Goal: Task Accomplishment & Management: Manage account settings

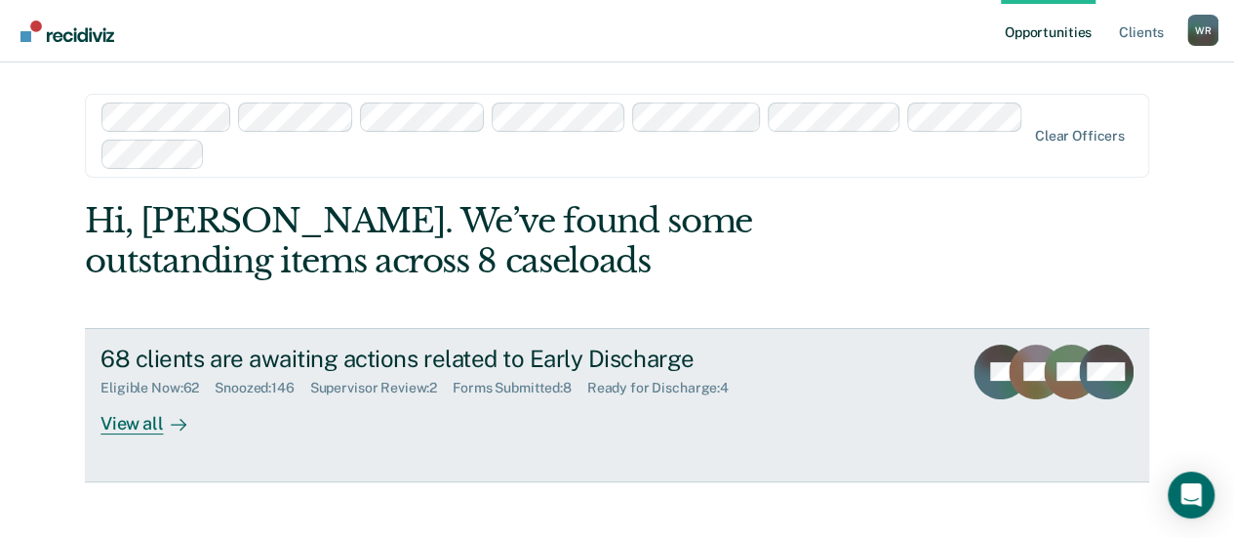
click at [123, 421] on div "View all" at bounding box center [154, 415] width 109 height 38
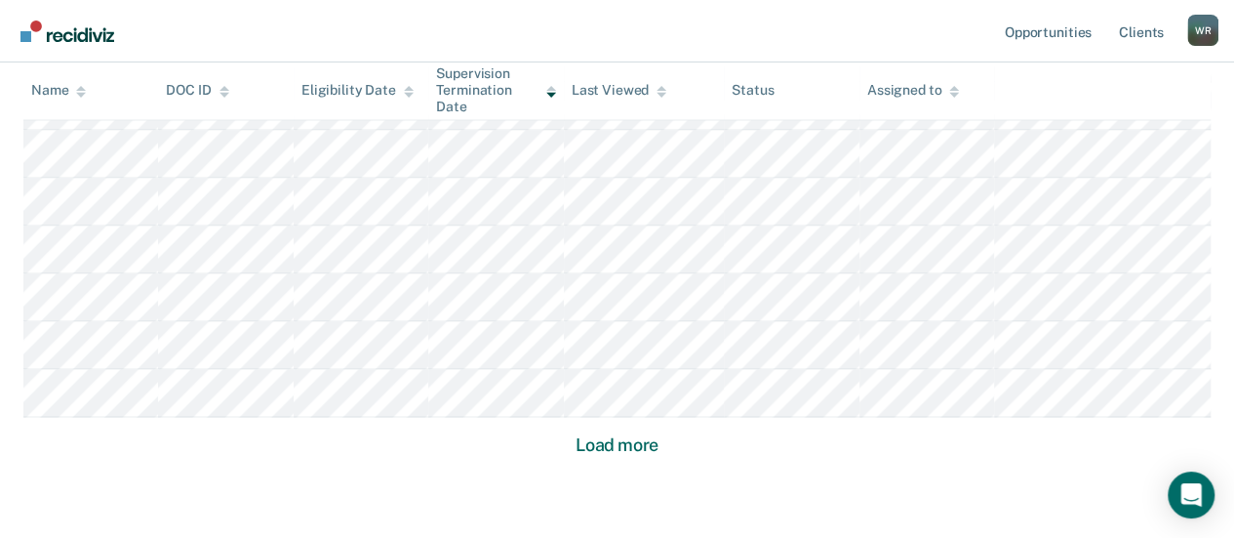
scroll to position [1463, 0]
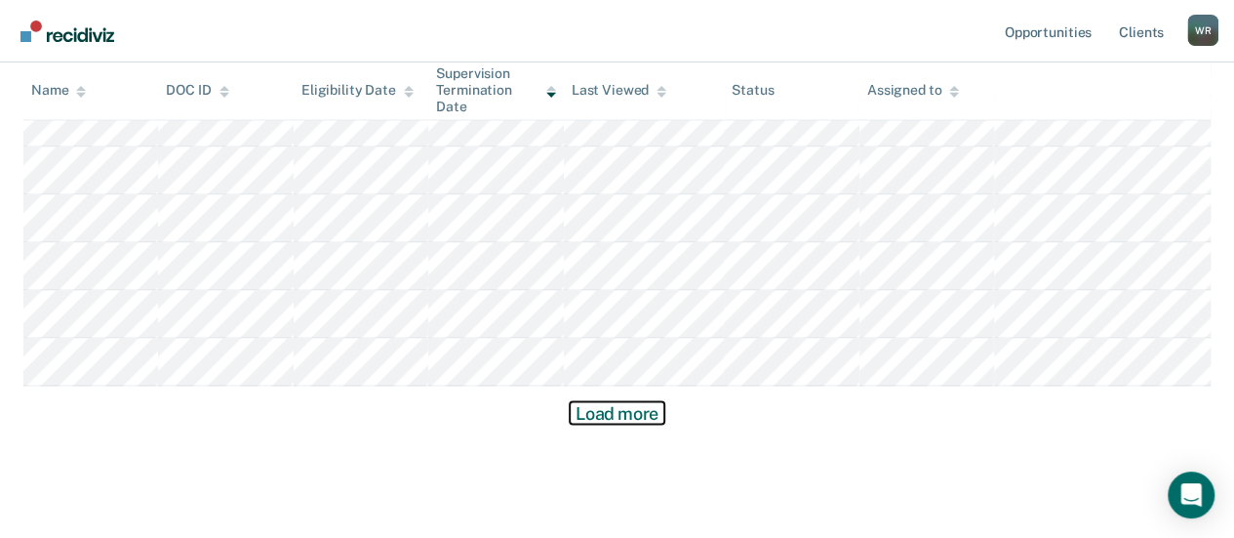
click at [631, 407] on button "Load more" at bounding box center [617, 412] width 95 height 23
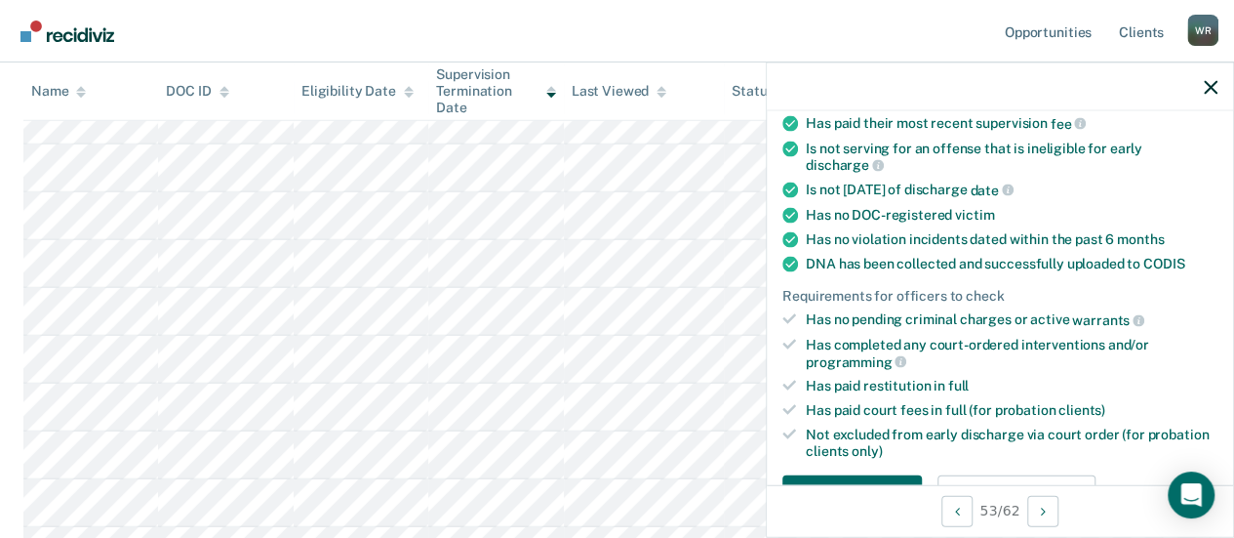
scroll to position [390, 0]
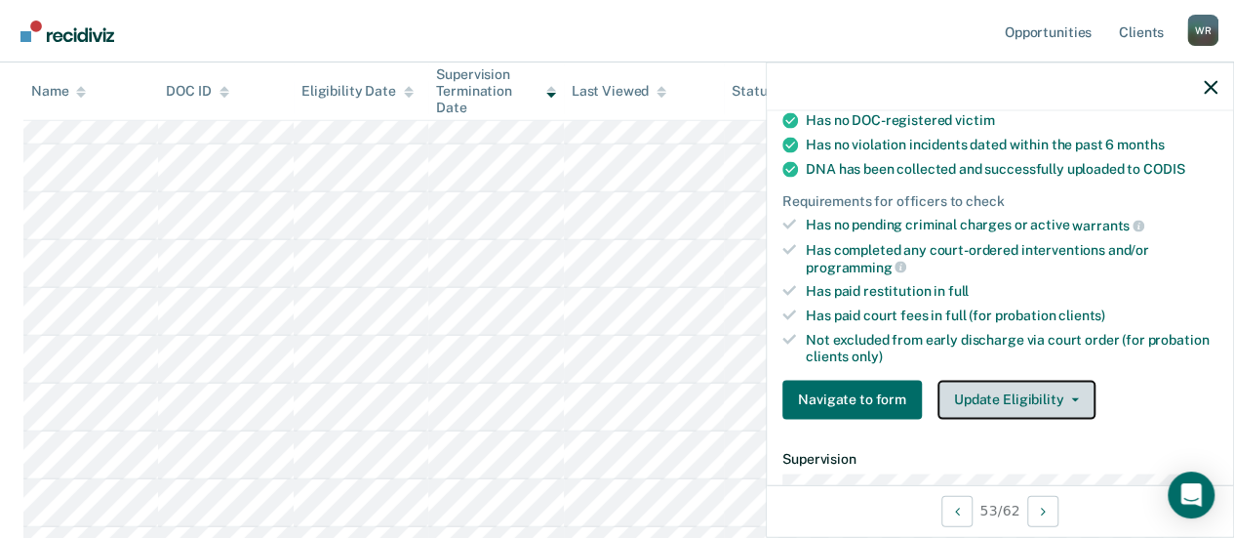
click at [1073, 388] on button "Update Eligibility" at bounding box center [1016, 398] width 158 height 39
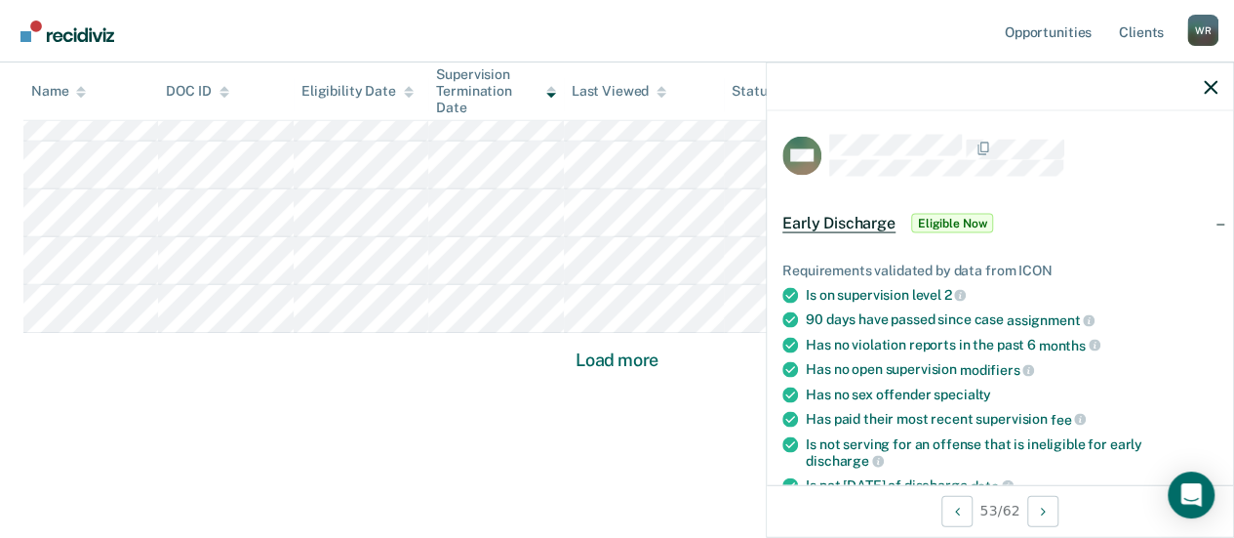
scroll to position [2953, 0]
click at [1217, 78] on div at bounding box center [1000, 86] width 466 height 49
click at [1207, 75] on div at bounding box center [1000, 86] width 466 height 49
click at [1215, 84] on icon "button" at bounding box center [1211, 87] width 14 height 14
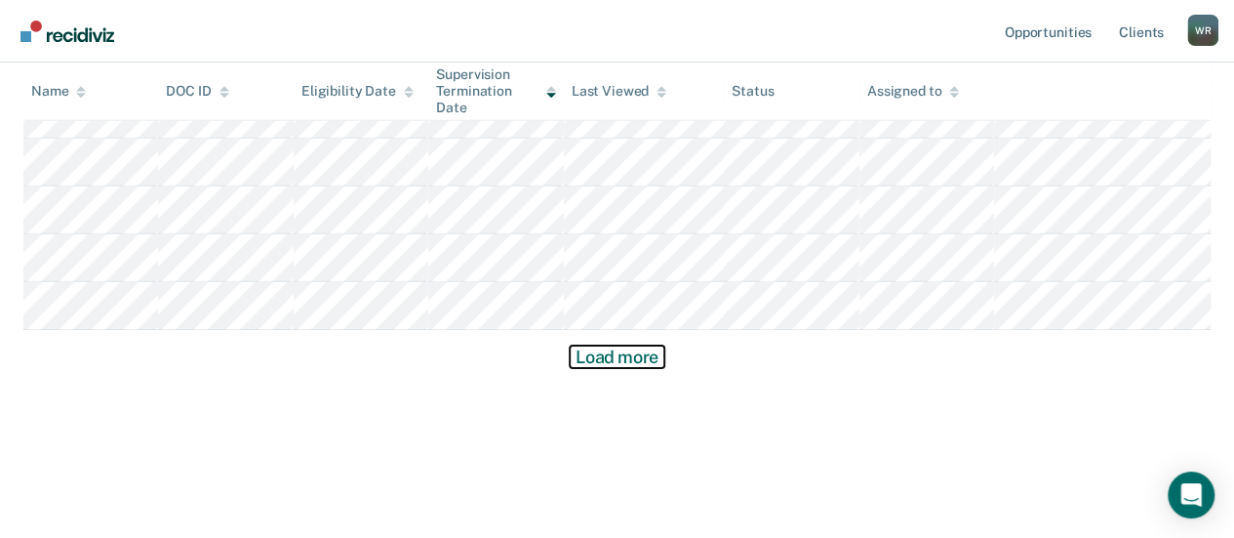
click at [628, 356] on button "Load more" at bounding box center [617, 356] width 95 height 23
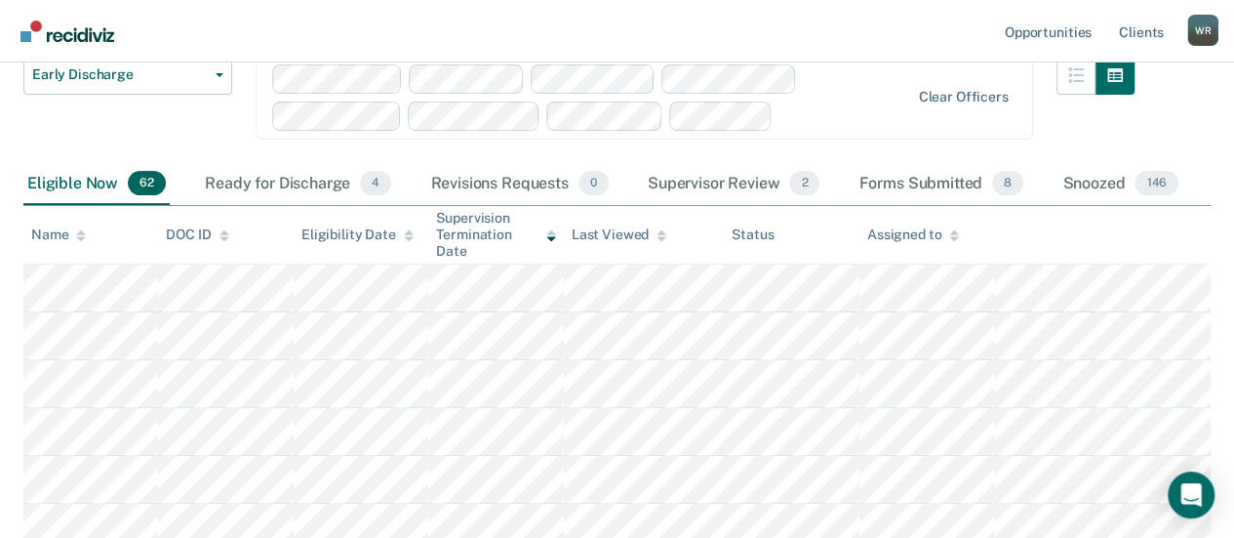
scroll to position [0, 0]
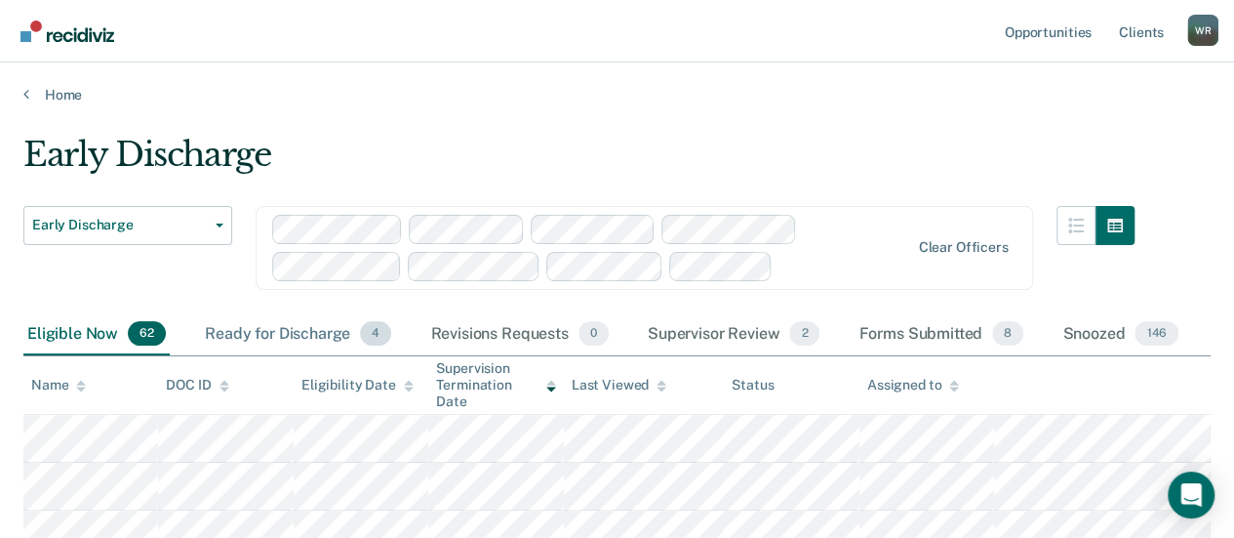
click at [302, 331] on div "Ready for Discharge 4" at bounding box center [298, 334] width 194 height 43
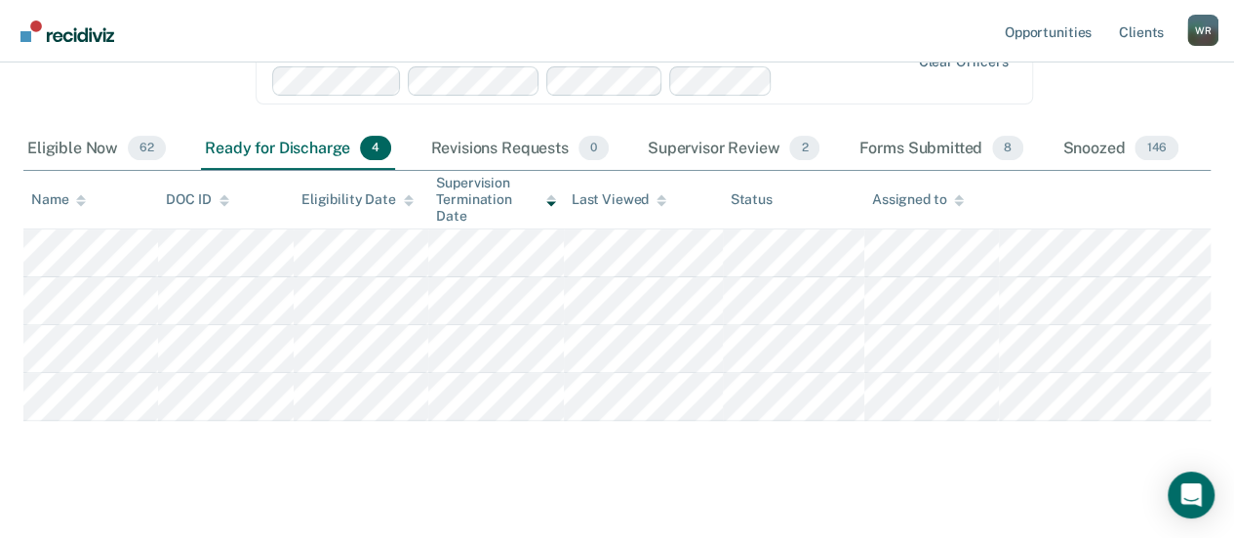
scroll to position [195, 0]
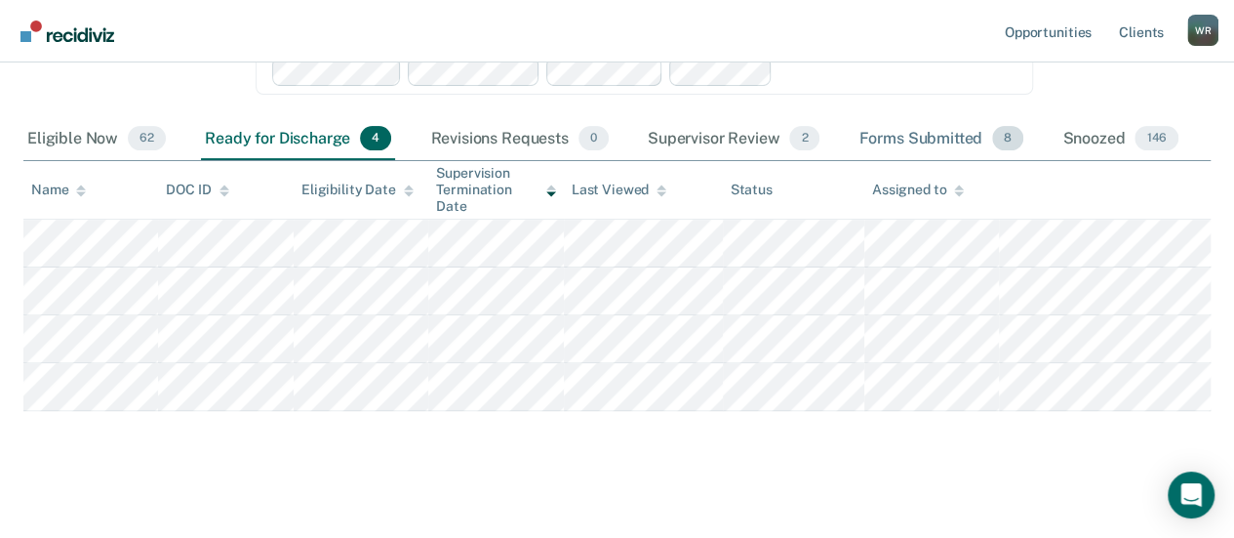
click at [954, 135] on div "Forms Submitted 8" at bounding box center [941, 139] width 173 height 43
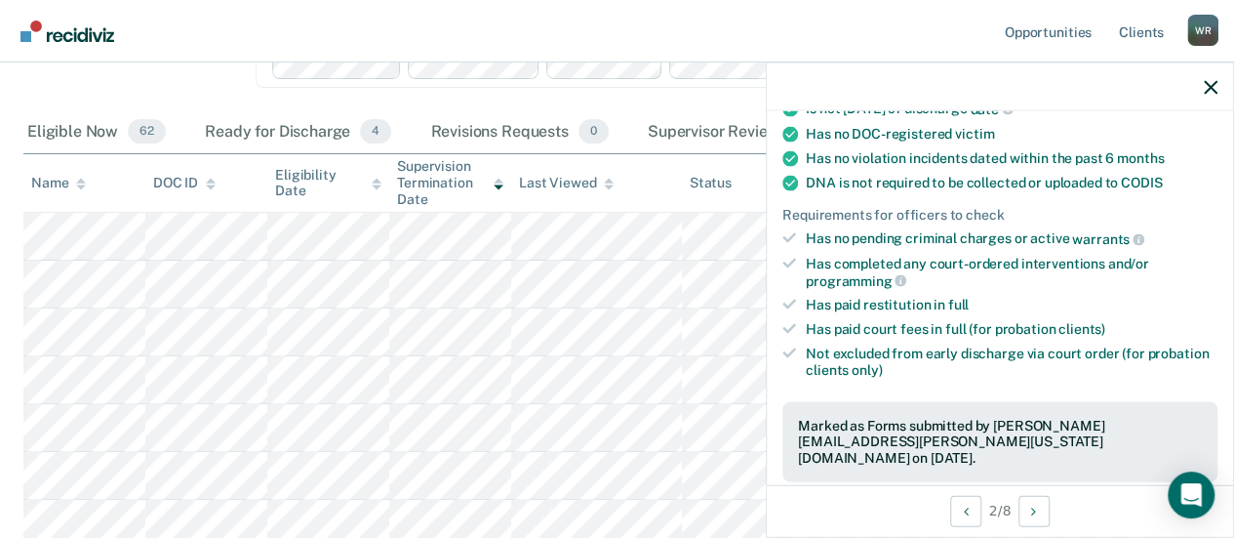
scroll to position [585, 0]
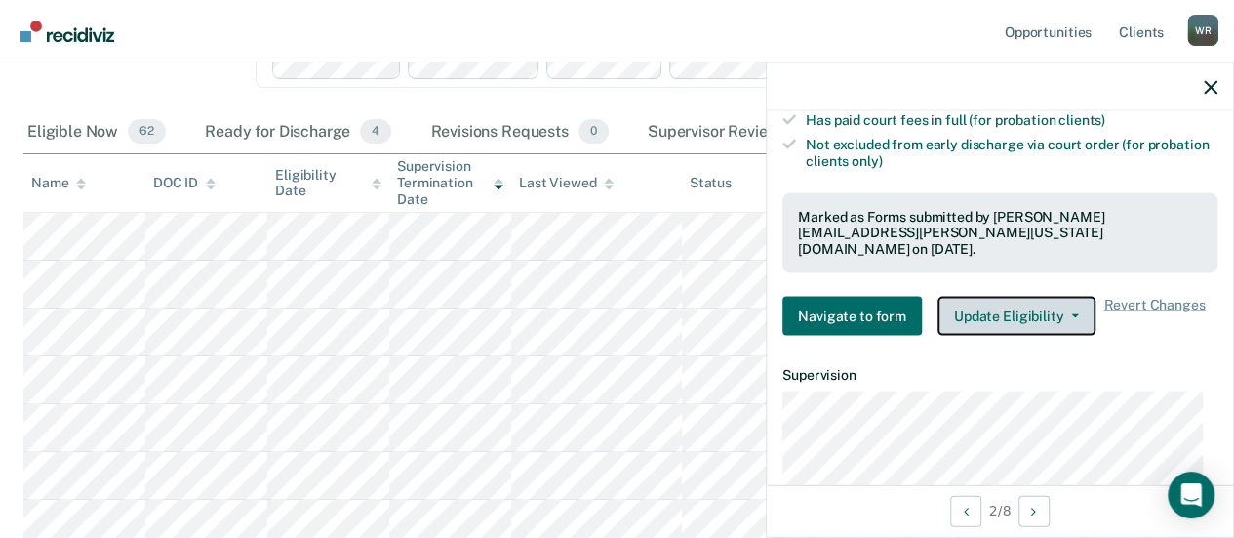
click at [1075, 296] on button "Update Eligibility" at bounding box center [1016, 315] width 158 height 39
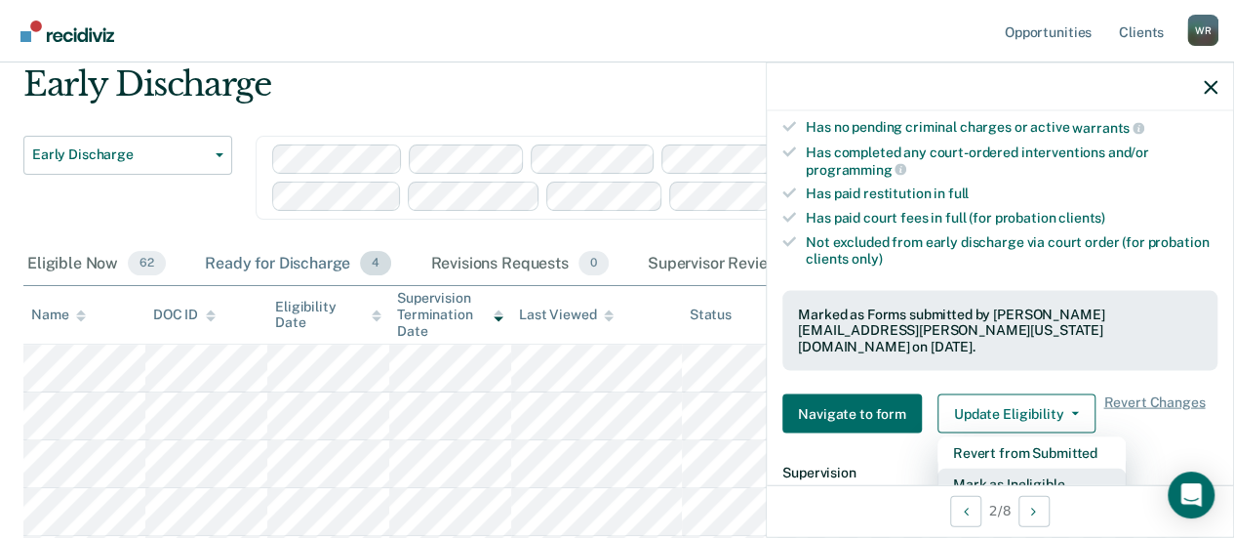
scroll to position [0, 0]
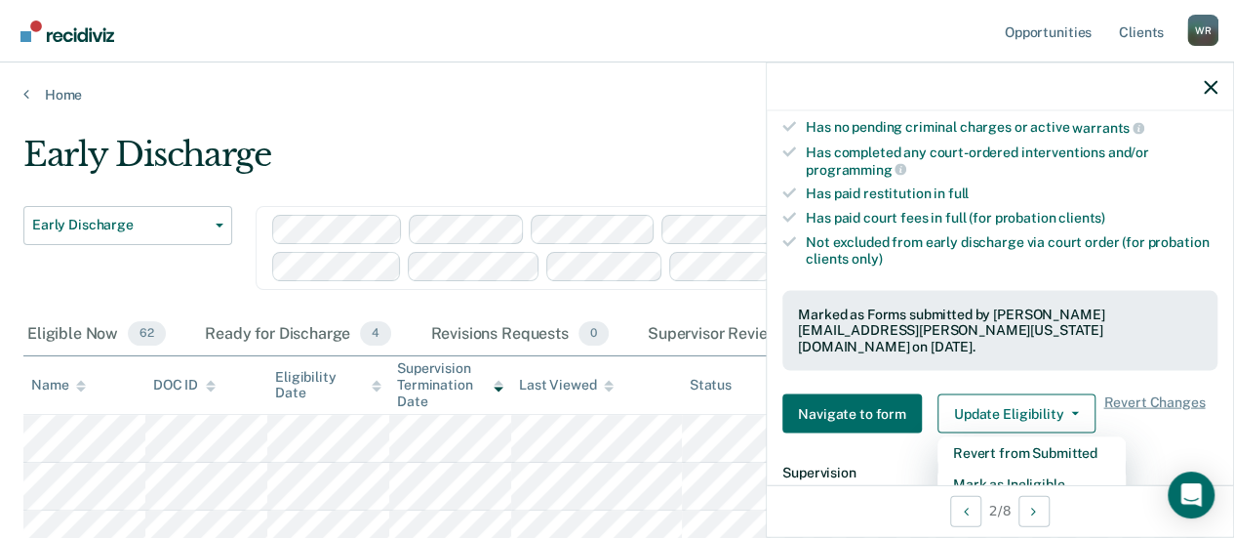
click at [398, 132] on main "Early Discharge Early Discharge Early Discharge Clear officers Eligible Now 62 …" at bounding box center [617, 517] width 1234 height 828
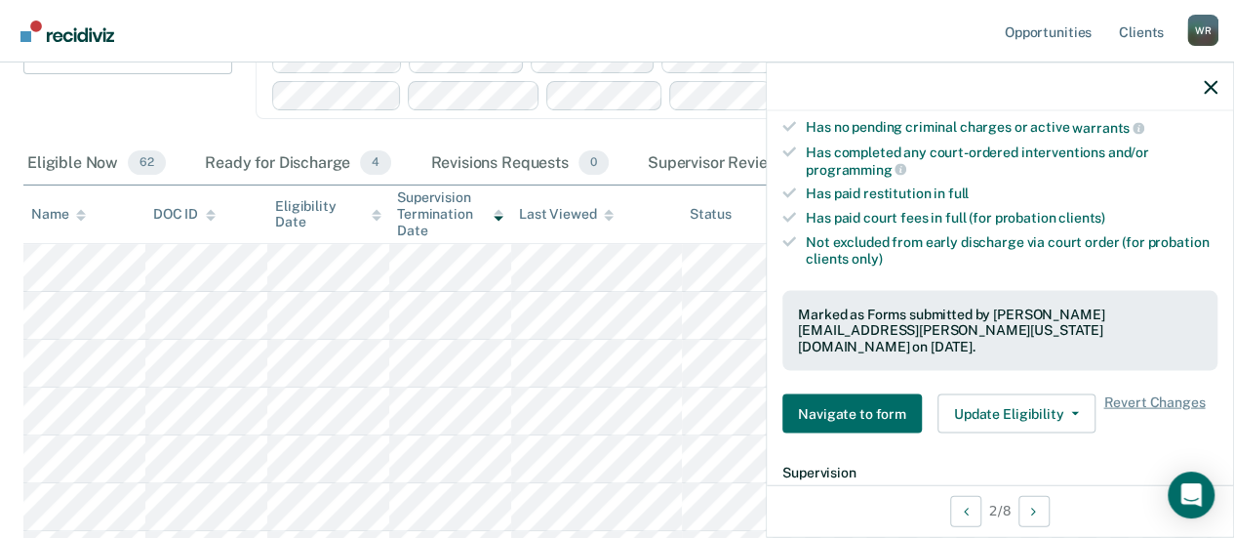
scroll to position [195, 0]
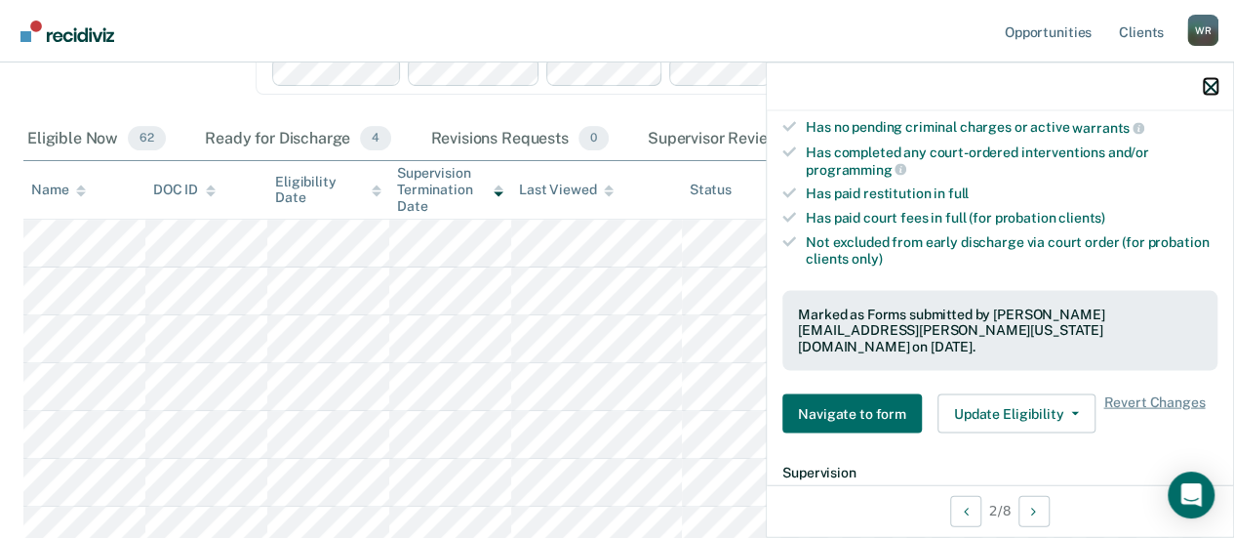
click at [1212, 81] on icon "button" at bounding box center [1211, 87] width 14 height 14
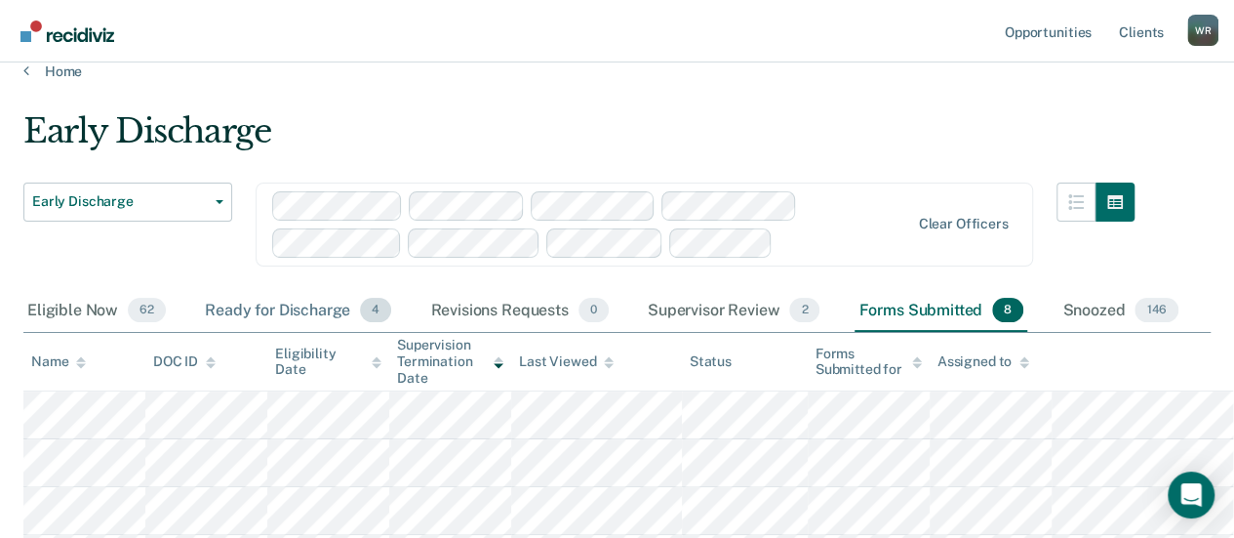
scroll to position [0, 0]
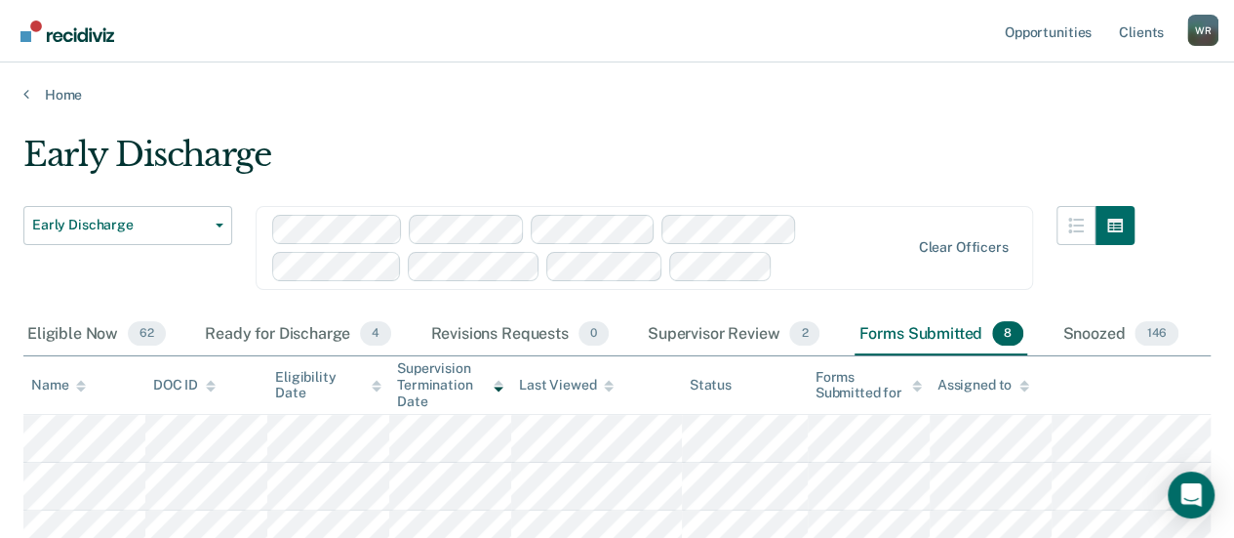
click at [948, 333] on div "Forms Submitted 8" at bounding box center [941, 334] width 173 height 43
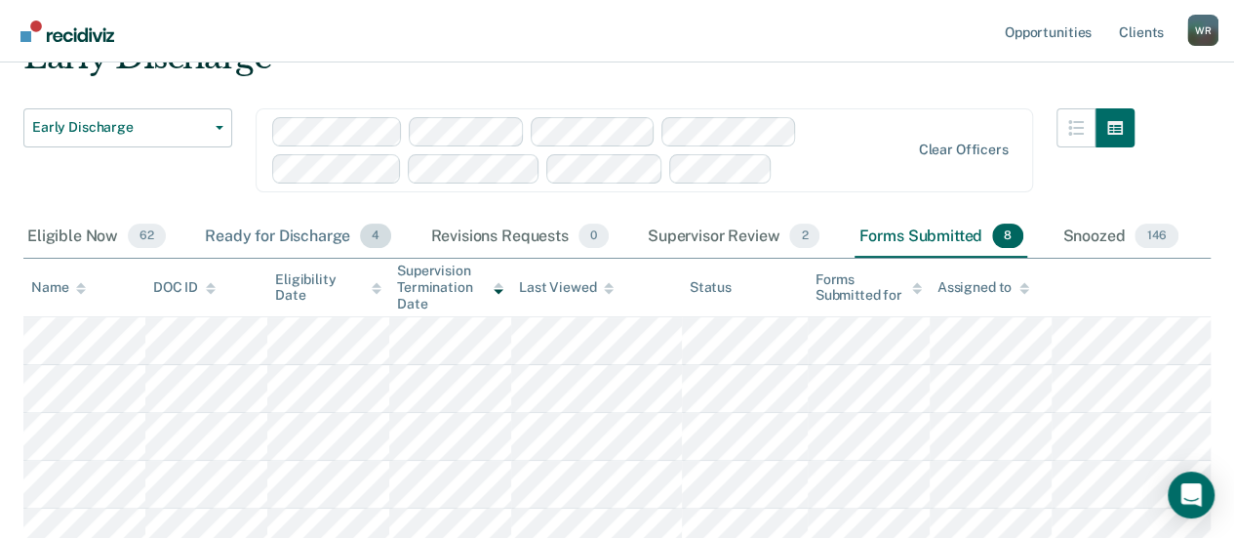
click at [301, 232] on div "Ready for Discharge 4" at bounding box center [298, 237] width 194 height 43
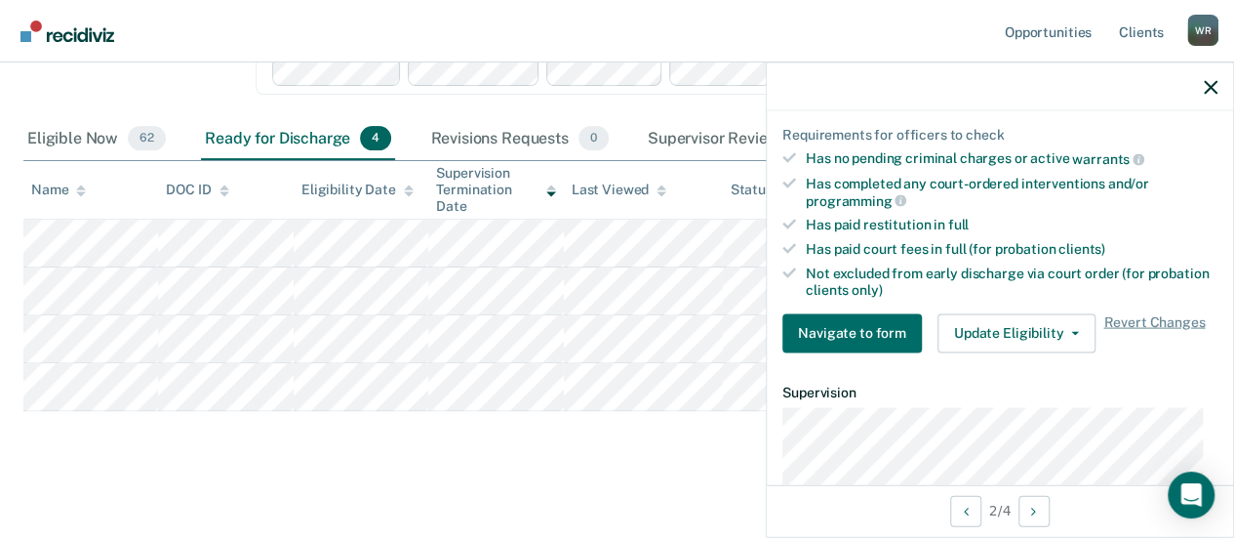
scroll to position [488, 0]
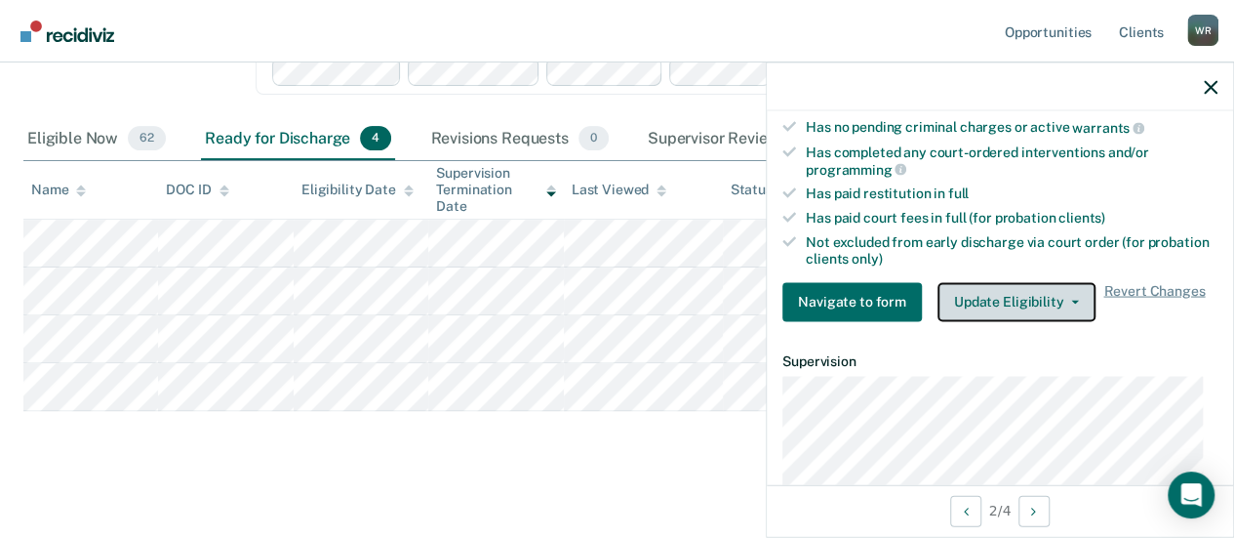
click at [1067, 298] on button "Update Eligibility" at bounding box center [1016, 301] width 158 height 39
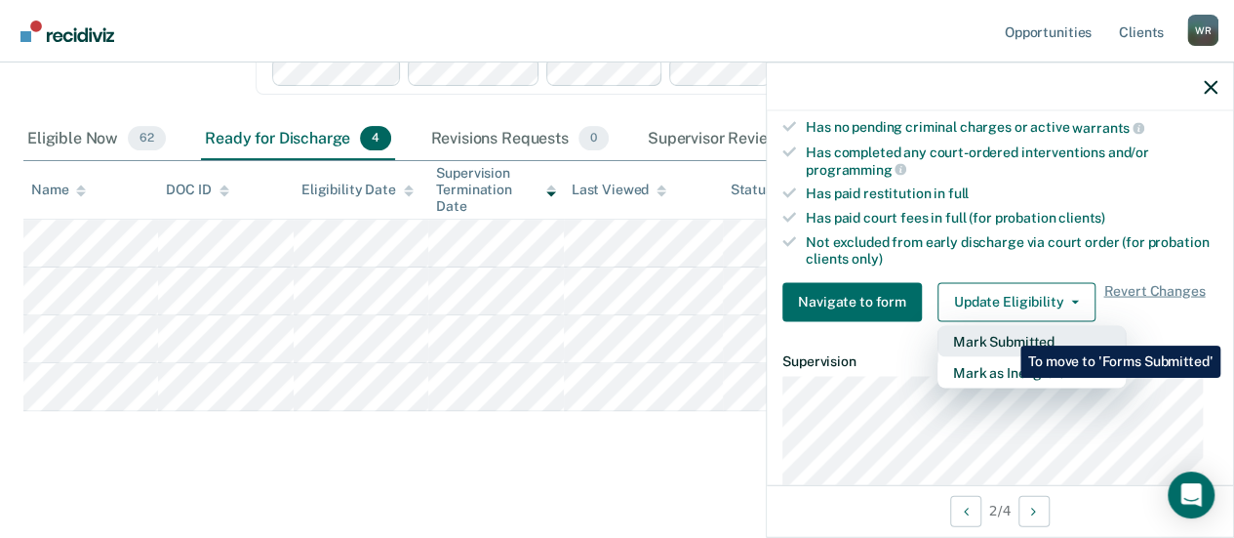
click at [1006, 331] on button "Mark Submitted" at bounding box center [1031, 340] width 188 height 31
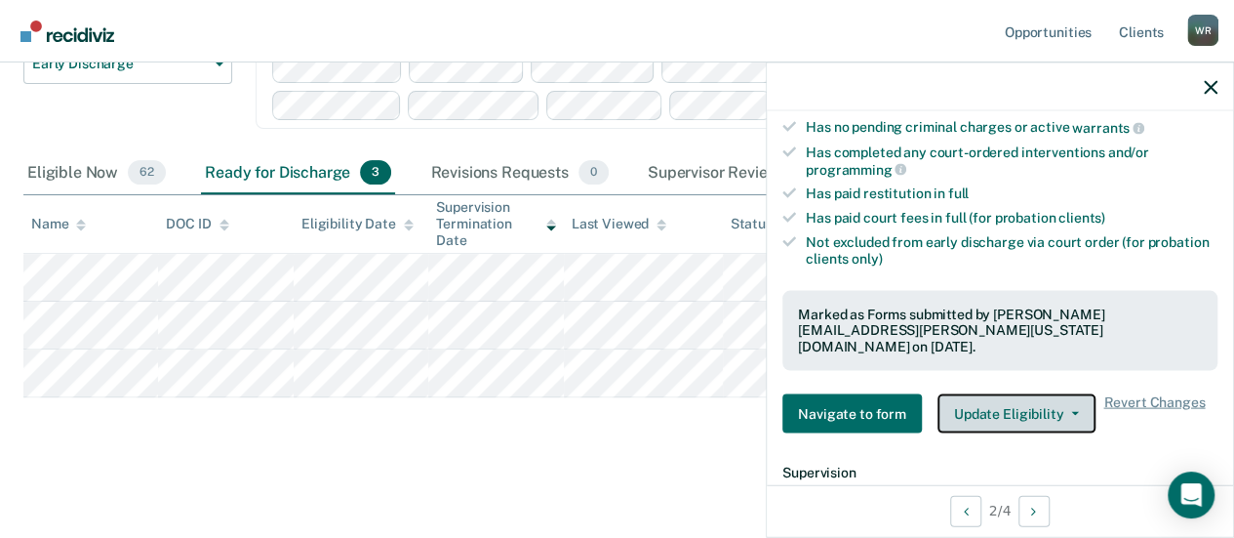
scroll to position [158, 0]
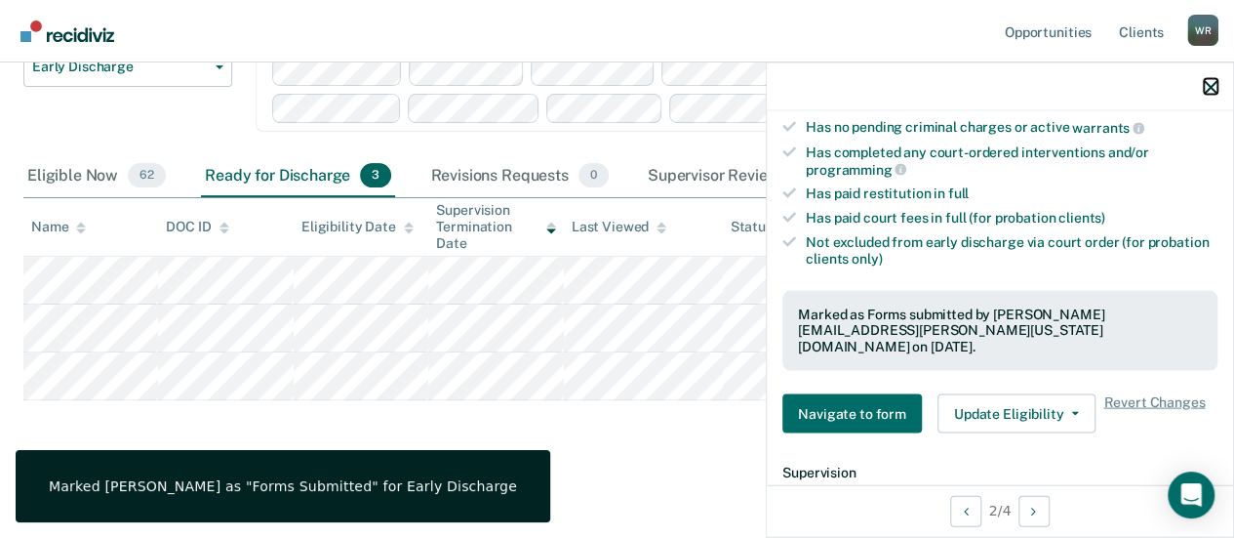
click at [1210, 81] on icon "button" at bounding box center [1211, 87] width 14 height 14
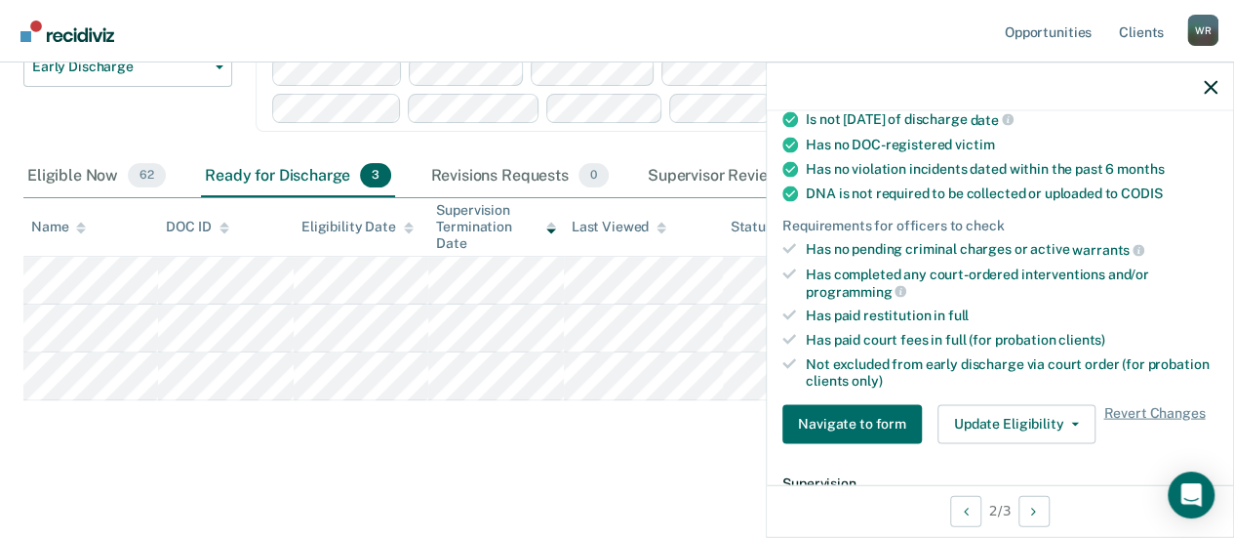
scroll to position [585, 0]
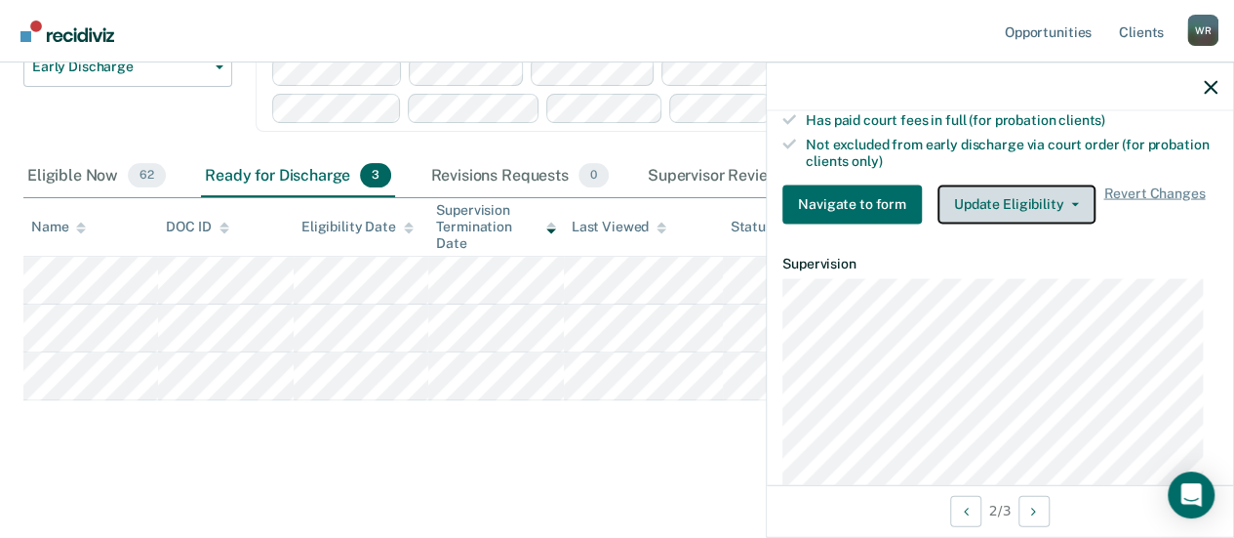
click at [1072, 192] on button "Update Eligibility" at bounding box center [1016, 203] width 158 height 39
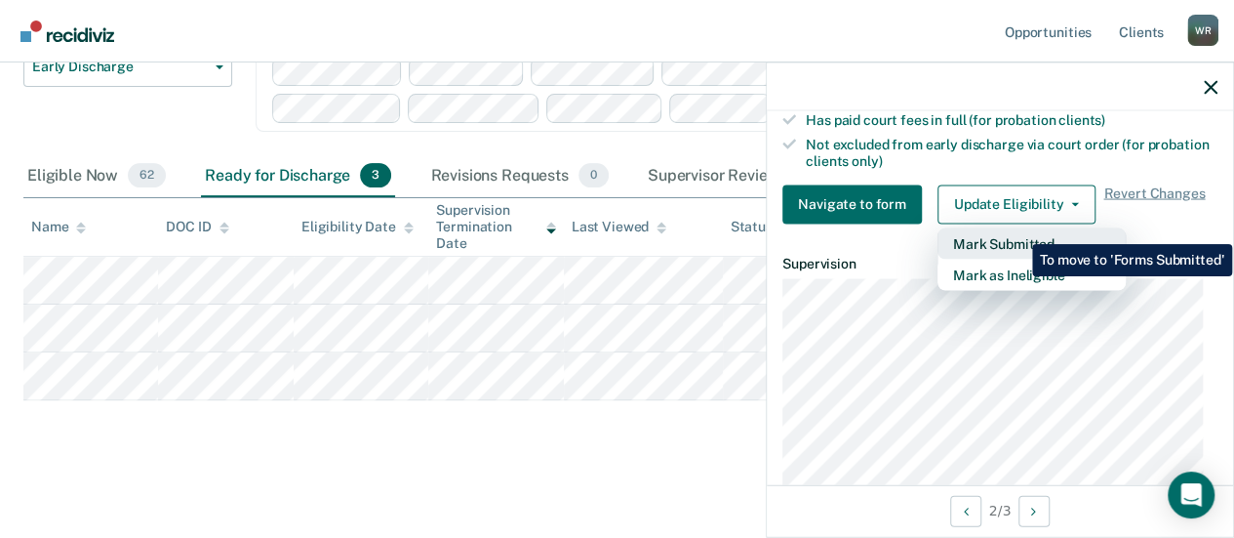
click at [1017, 229] on button "Mark Submitted" at bounding box center [1031, 242] width 188 height 31
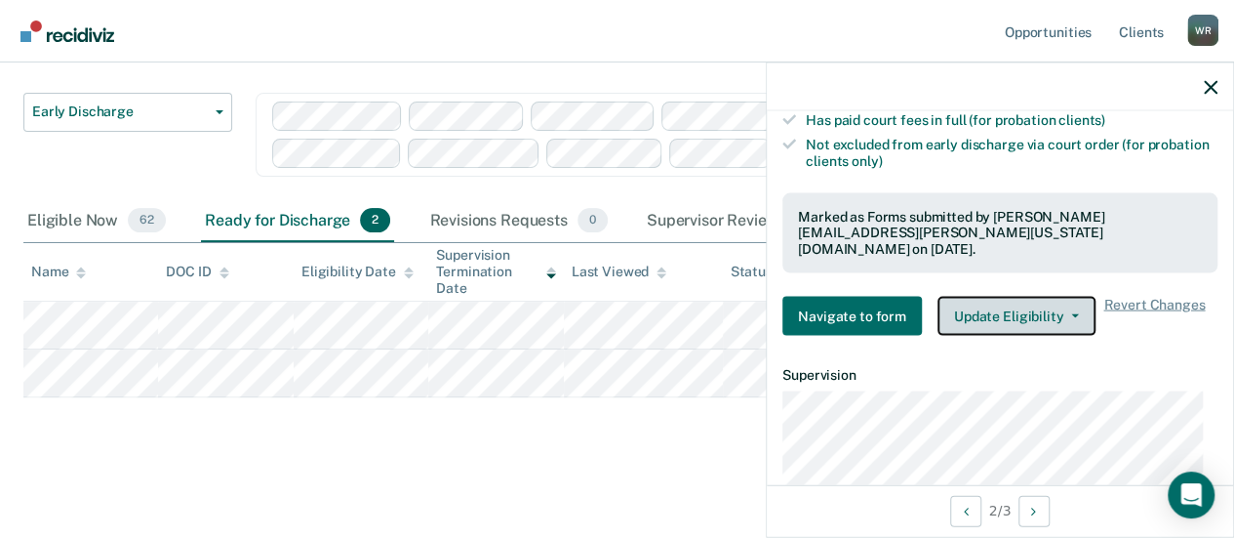
scroll to position [110, 0]
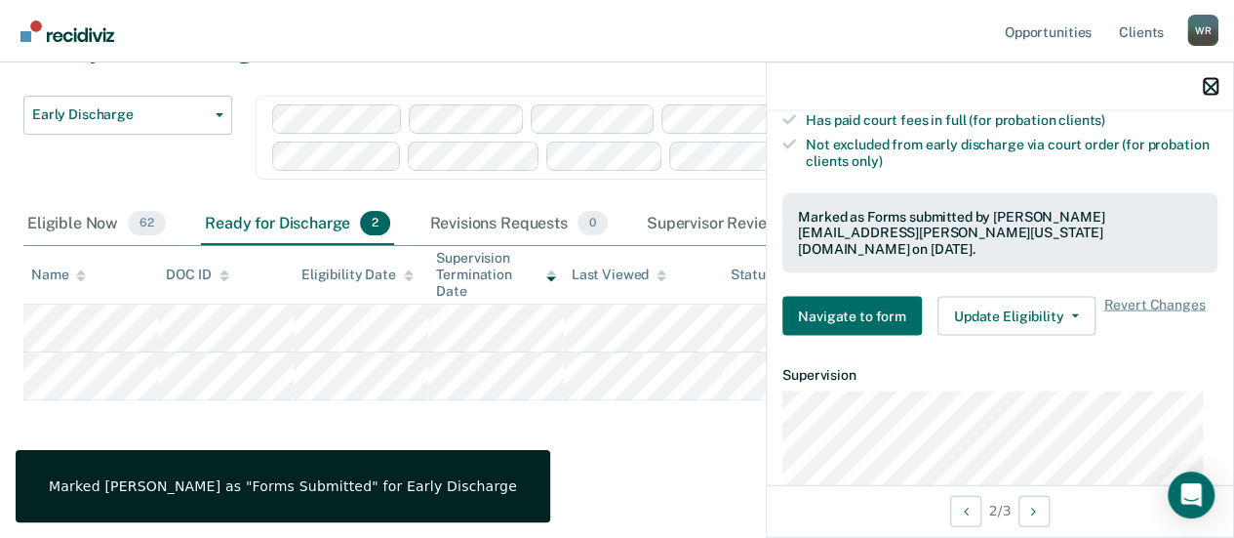
click at [1206, 78] on button "button" at bounding box center [1211, 86] width 14 height 17
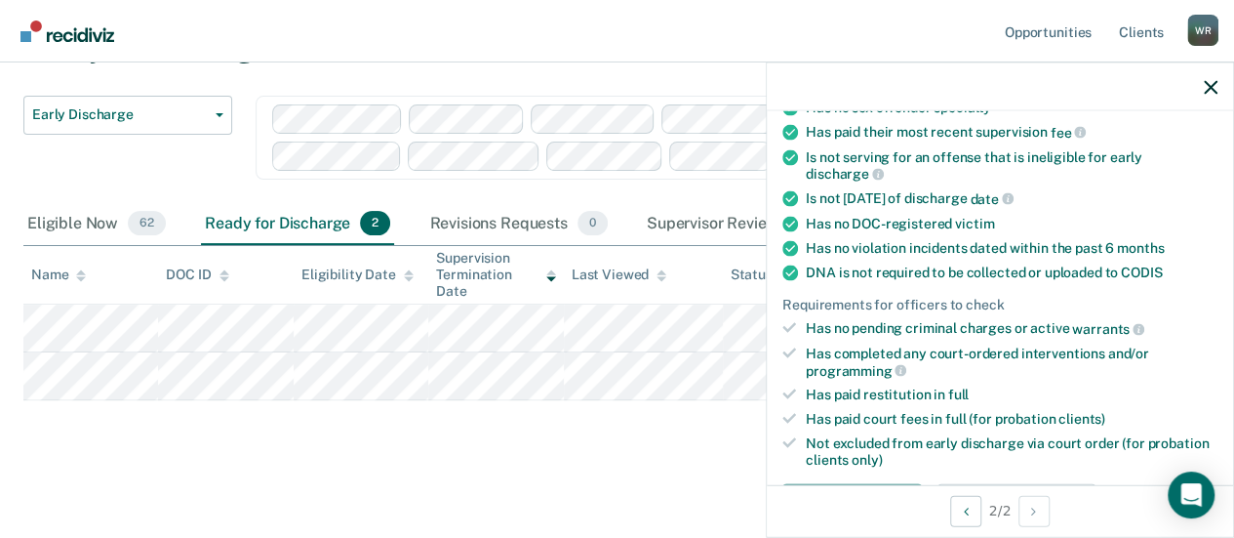
scroll to position [390, 0]
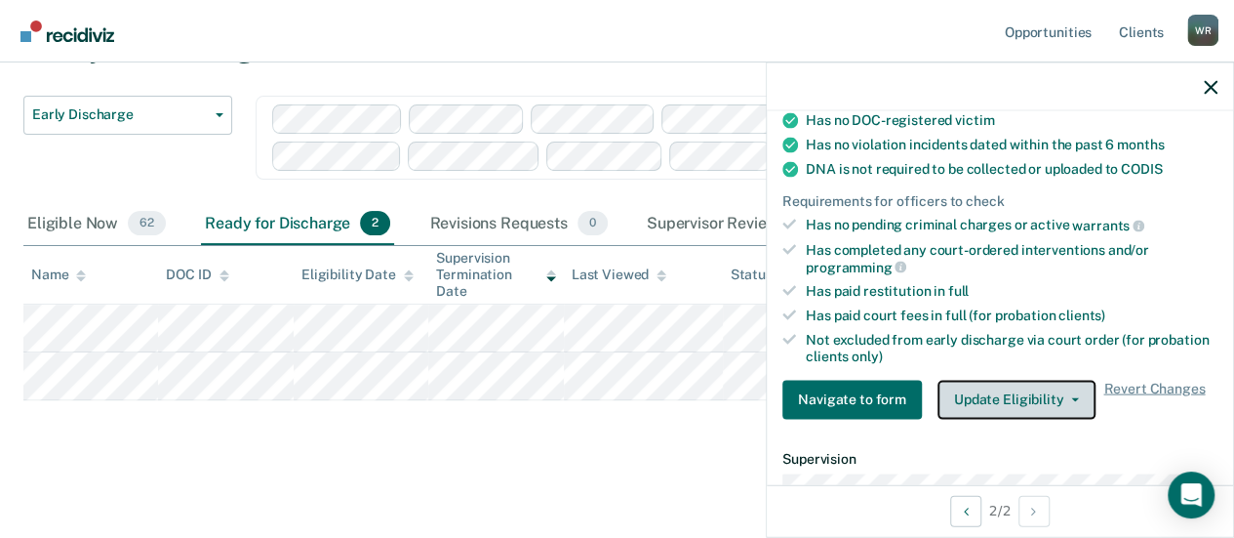
click at [1067, 387] on button "Update Eligibility" at bounding box center [1016, 398] width 158 height 39
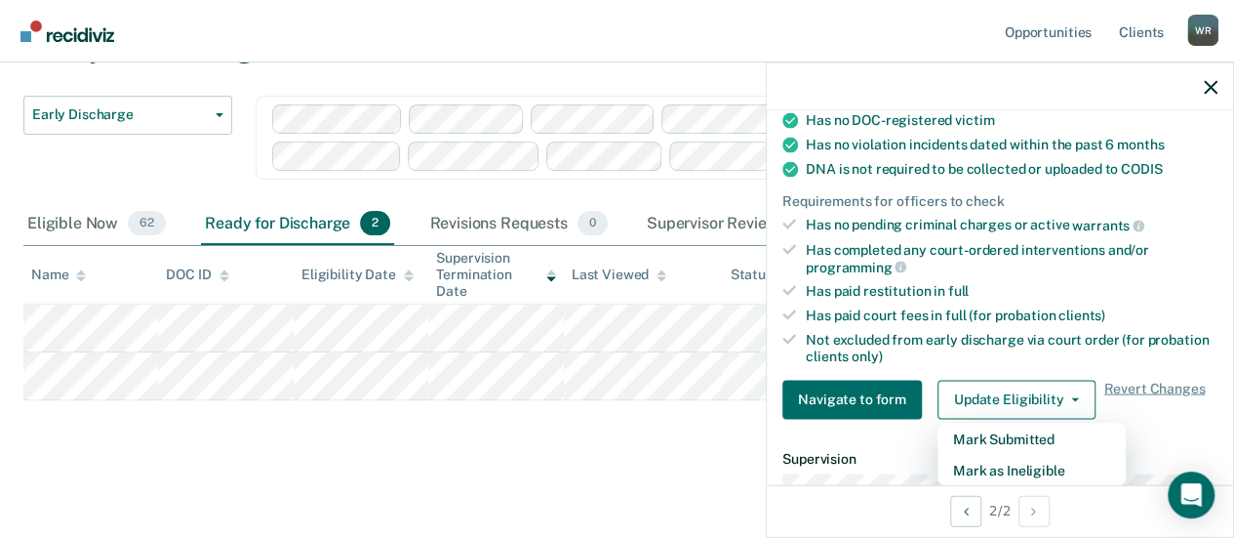
click at [115, 436] on div "Early Discharge Early Discharge Early Discharge Clear officers Eligible Now 62 …" at bounding box center [616, 240] width 1187 height 432
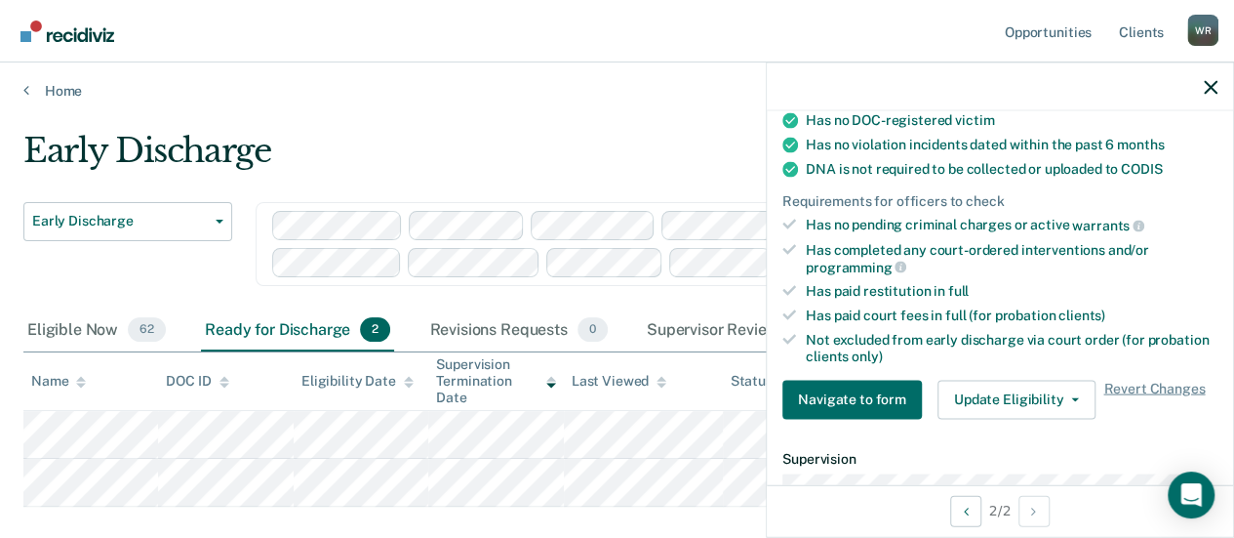
scroll to position [0, 0]
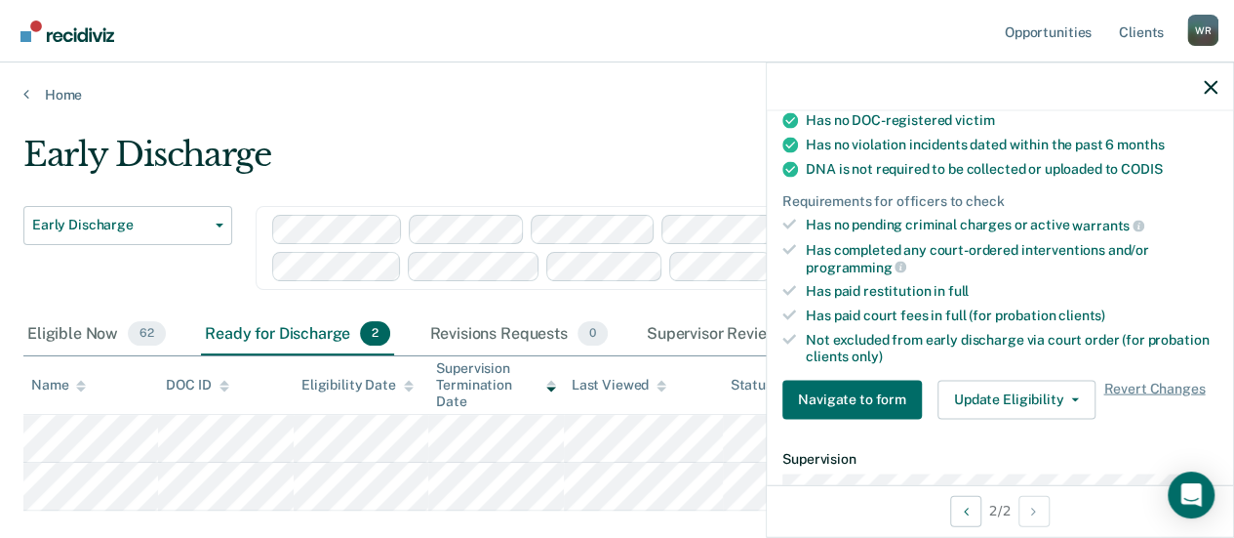
click at [454, 136] on div "Early Discharge" at bounding box center [578, 163] width 1111 height 56
click at [1214, 80] on icon "button" at bounding box center [1211, 87] width 14 height 14
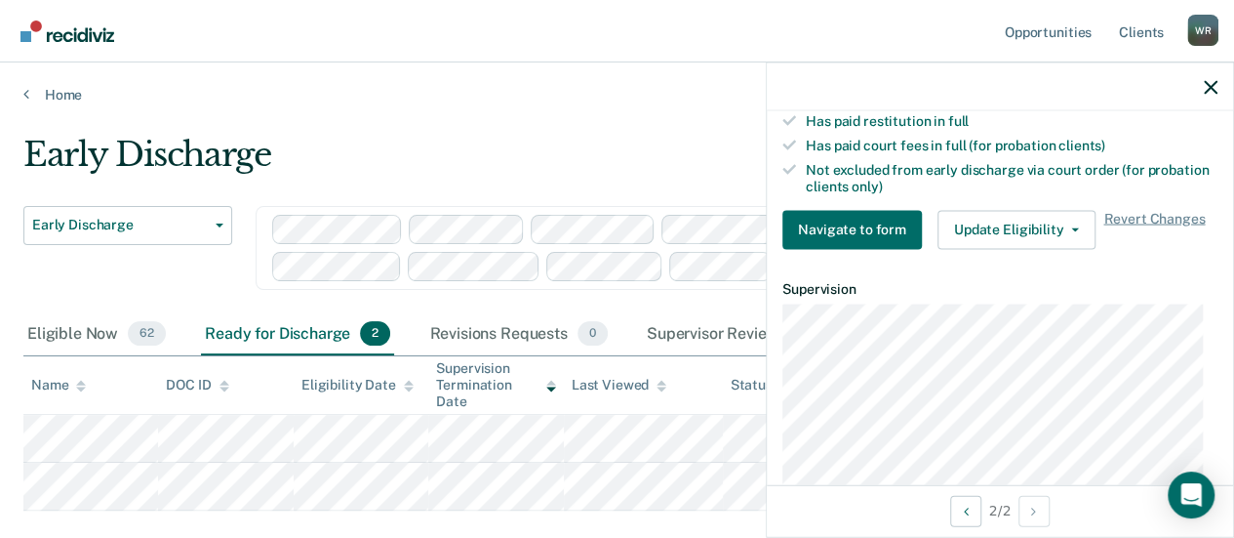
scroll to position [585, 0]
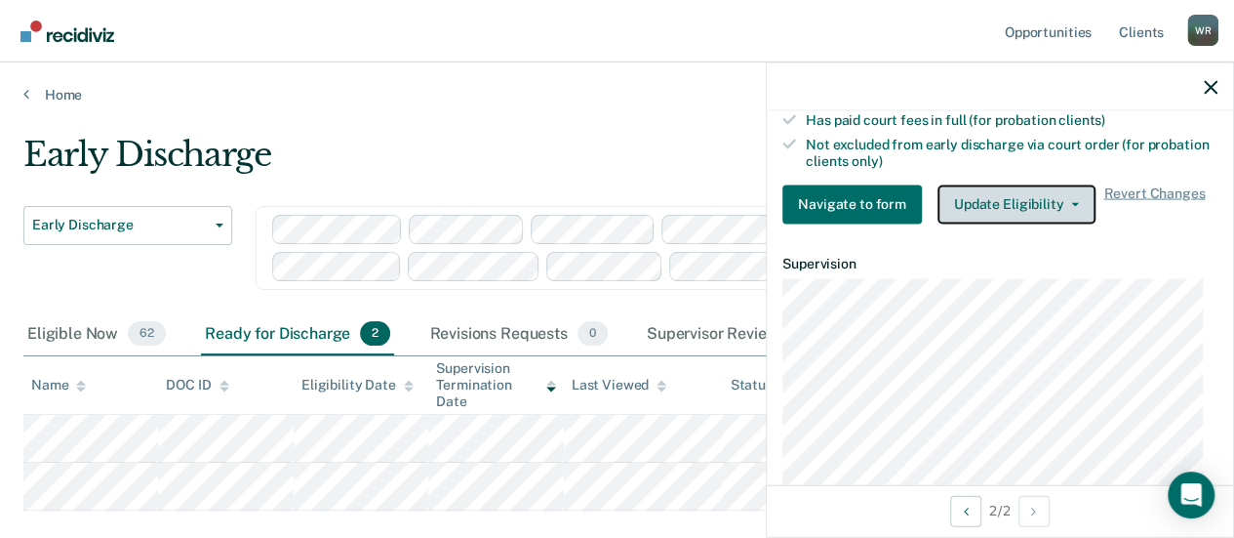
click at [1071, 189] on button "Update Eligibility" at bounding box center [1016, 203] width 158 height 39
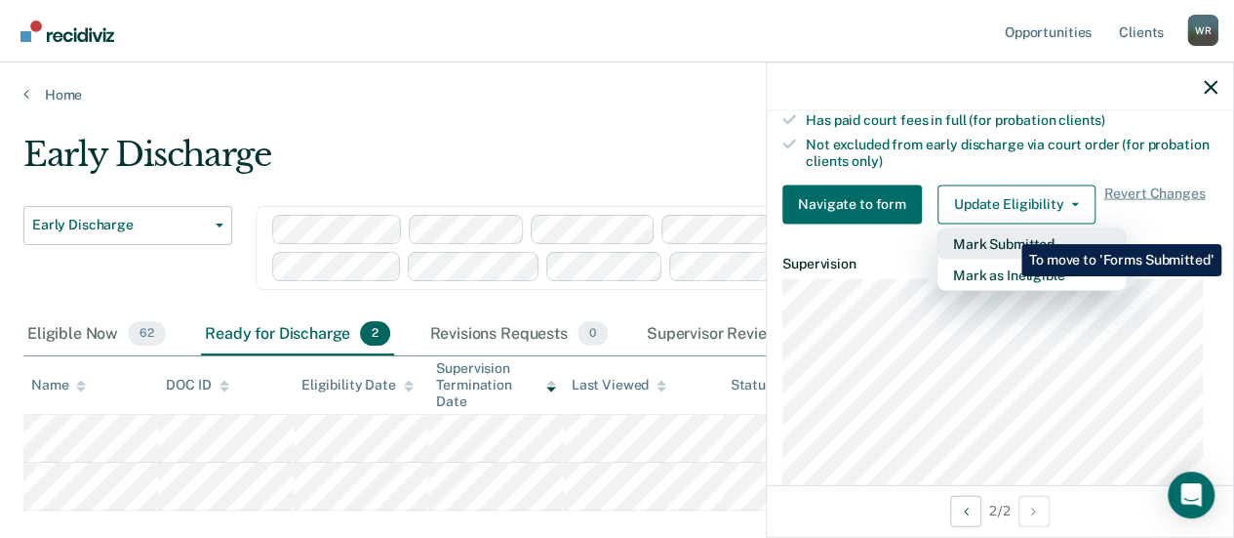
click at [1007, 229] on button "Mark Submitted" at bounding box center [1031, 242] width 188 height 31
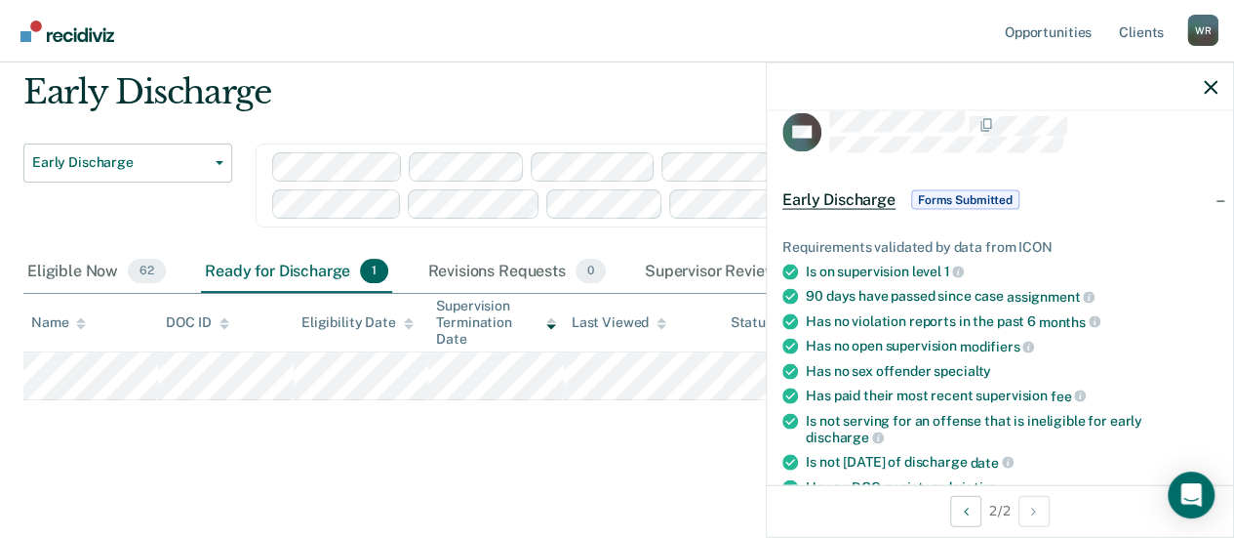
scroll to position [0, 0]
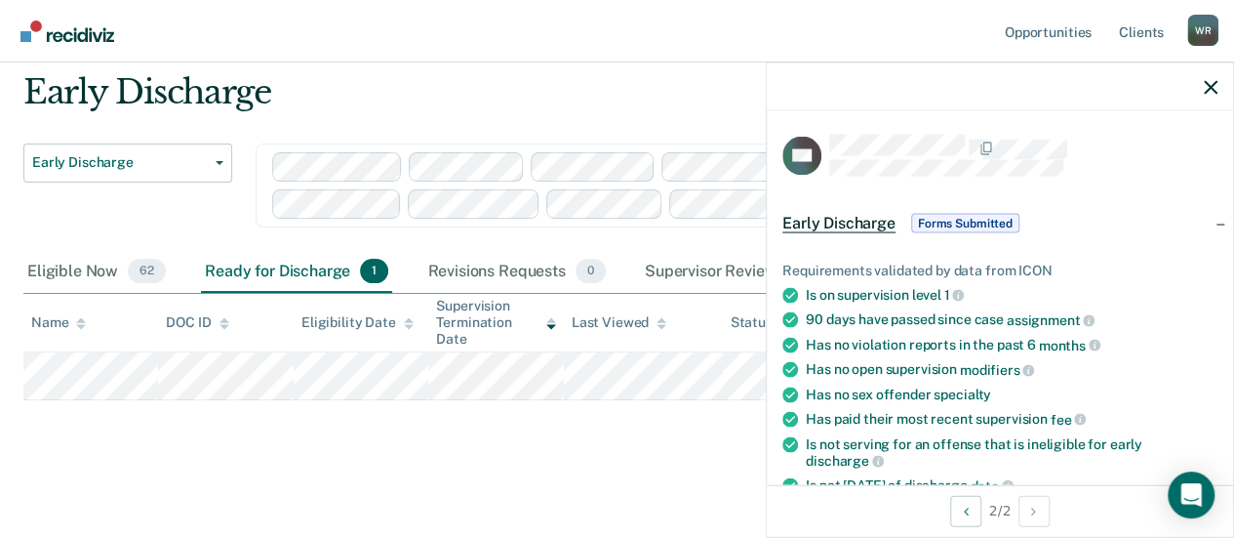
click at [1221, 87] on div at bounding box center [1000, 86] width 466 height 49
click at [1206, 85] on icon "button" at bounding box center [1211, 87] width 14 height 14
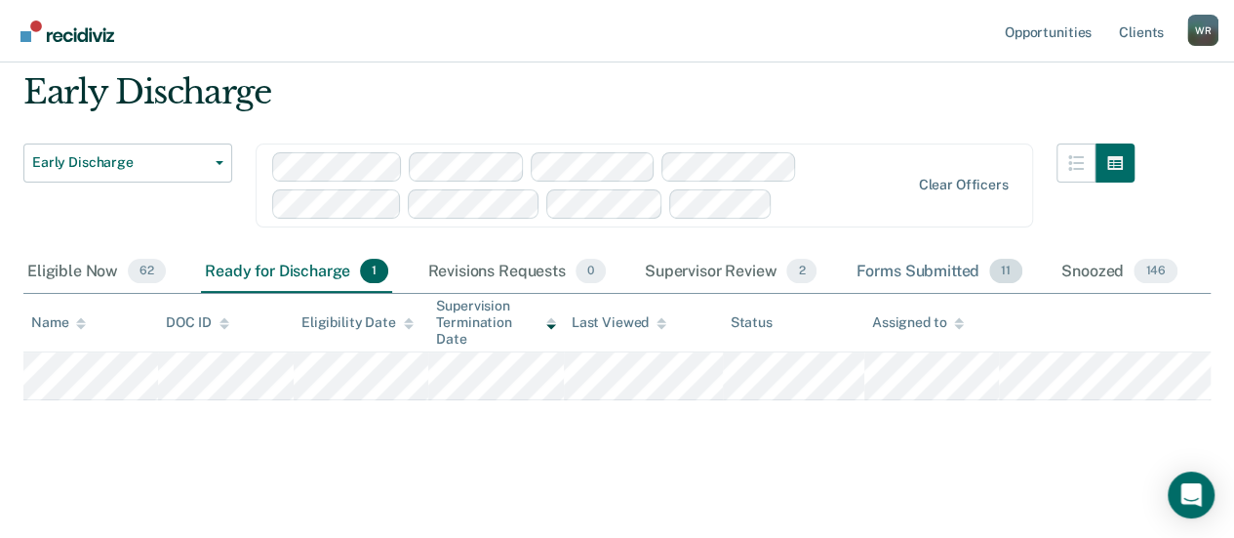
click at [951, 266] on div "Forms Submitted 11" at bounding box center [939, 272] width 175 height 43
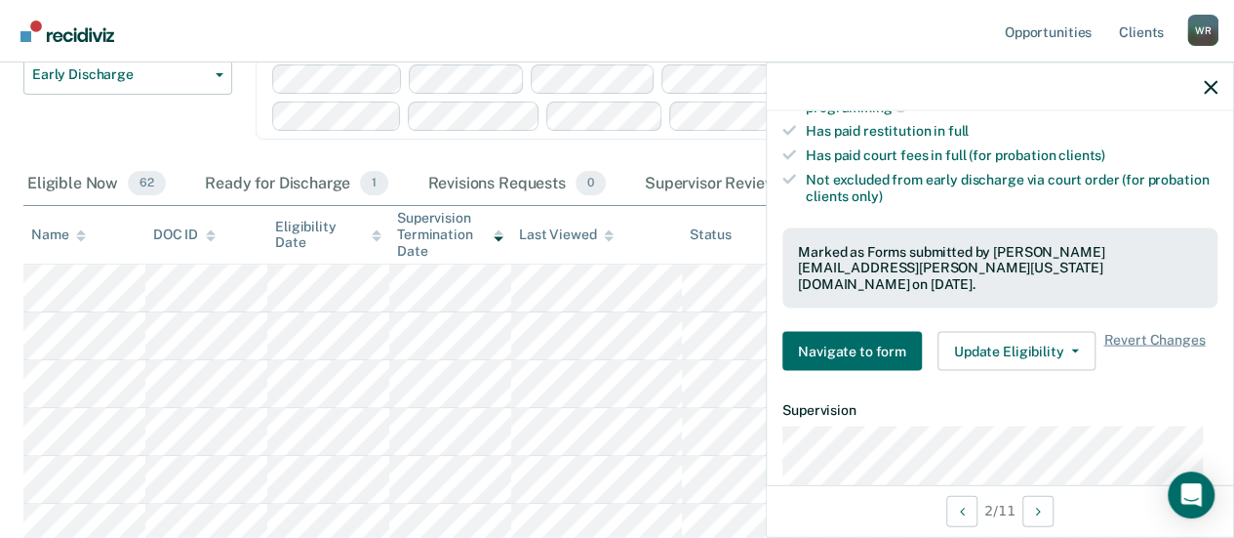
scroll to position [585, 0]
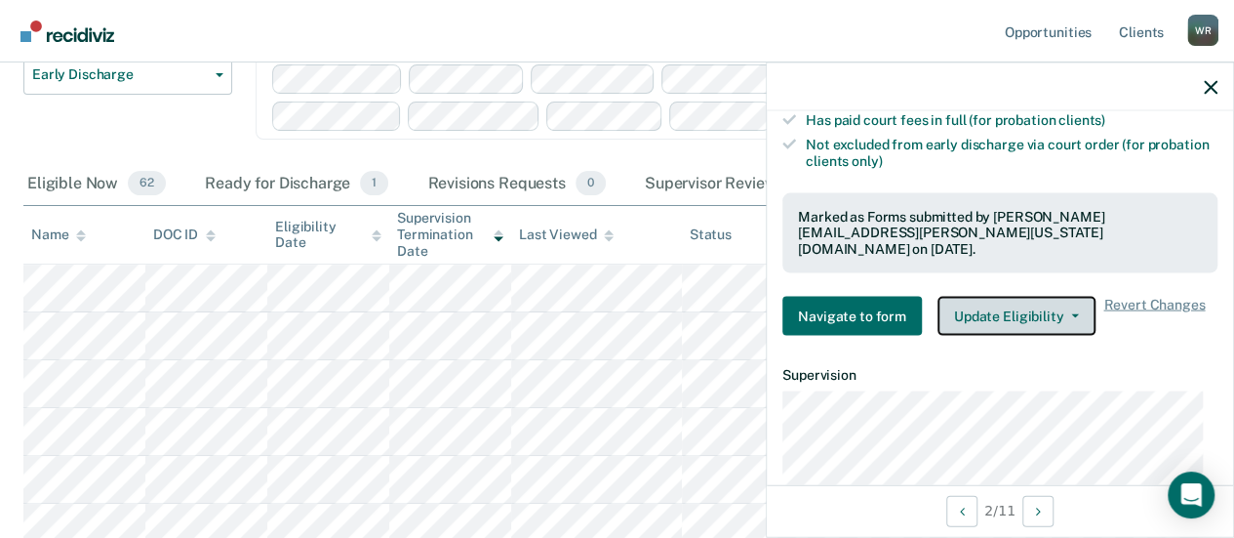
click at [1073, 296] on button "Update Eligibility" at bounding box center [1016, 315] width 158 height 39
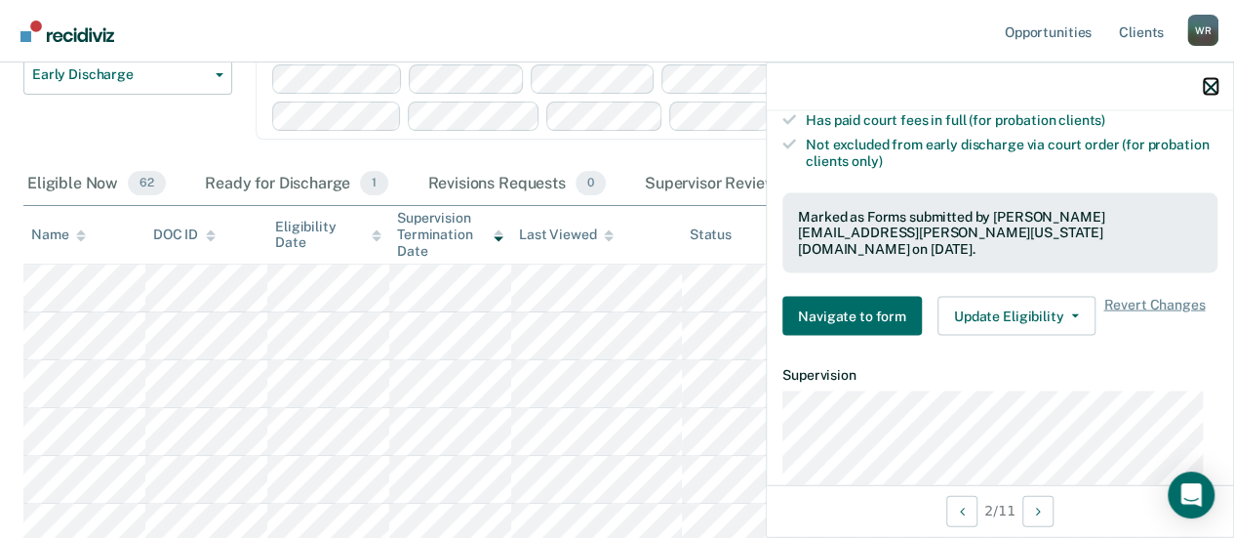
click at [1210, 81] on icon "button" at bounding box center [1211, 87] width 14 height 14
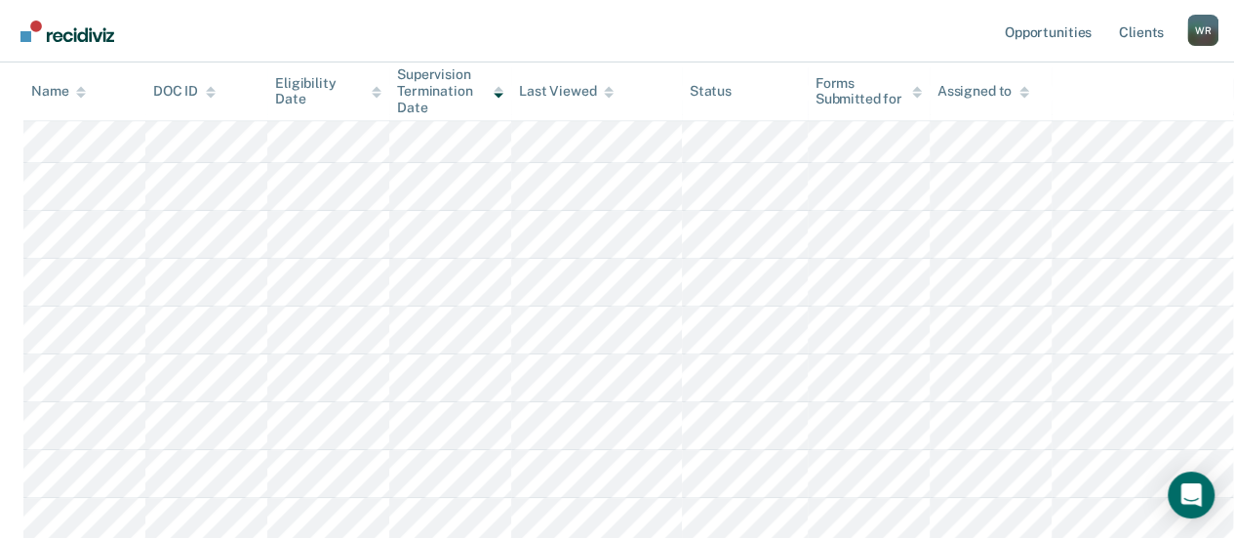
scroll to position [150, 0]
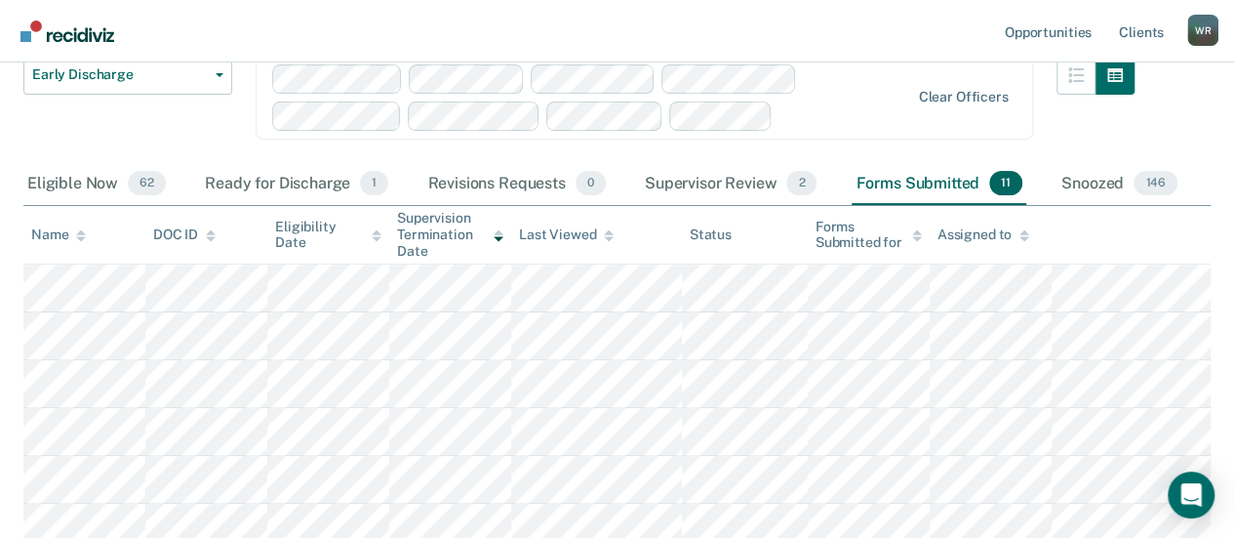
click at [916, 236] on icon at bounding box center [917, 238] width 10 height 5
click at [916, 229] on icon at bounding box center [917, 231] width 10 height 5
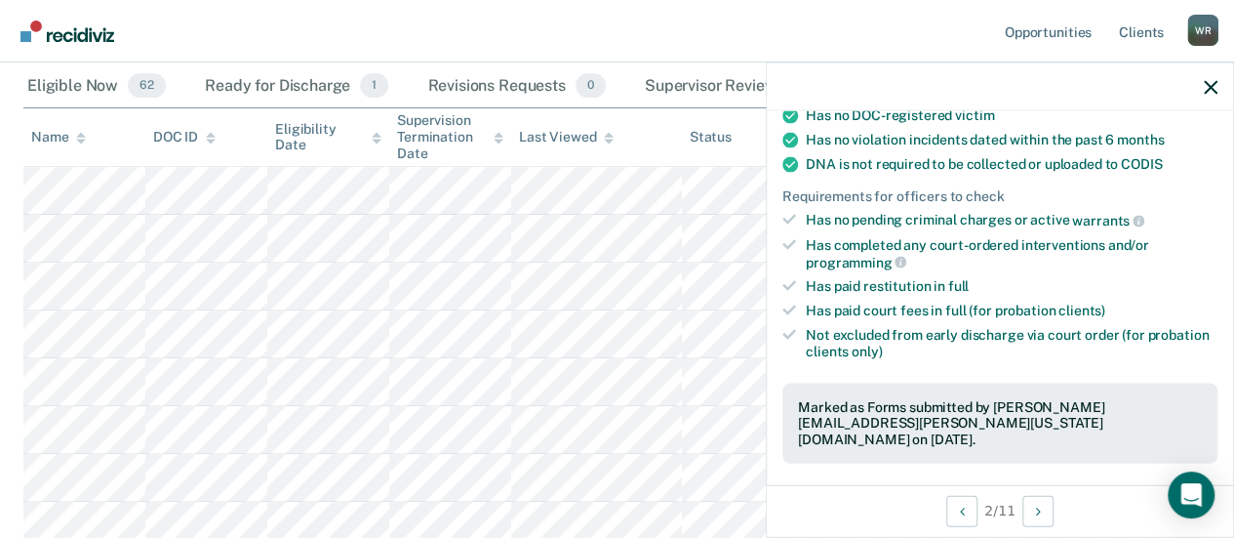
scroll to position [488, 0]
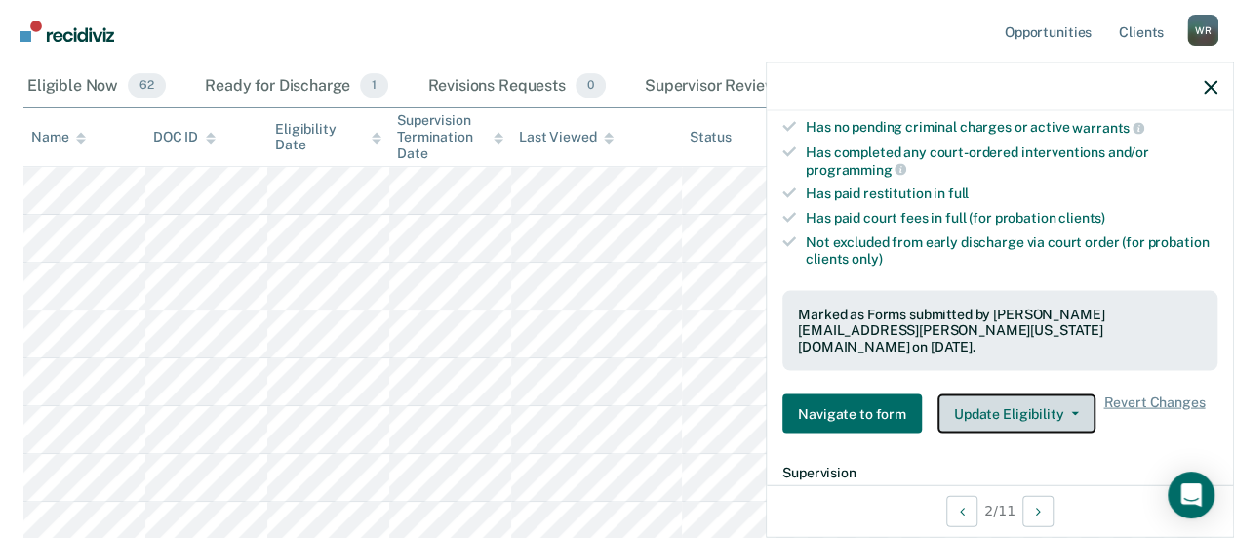
click at [1071, 411] on icon "button" at bounding box center [1075, 413] width 8 height 4
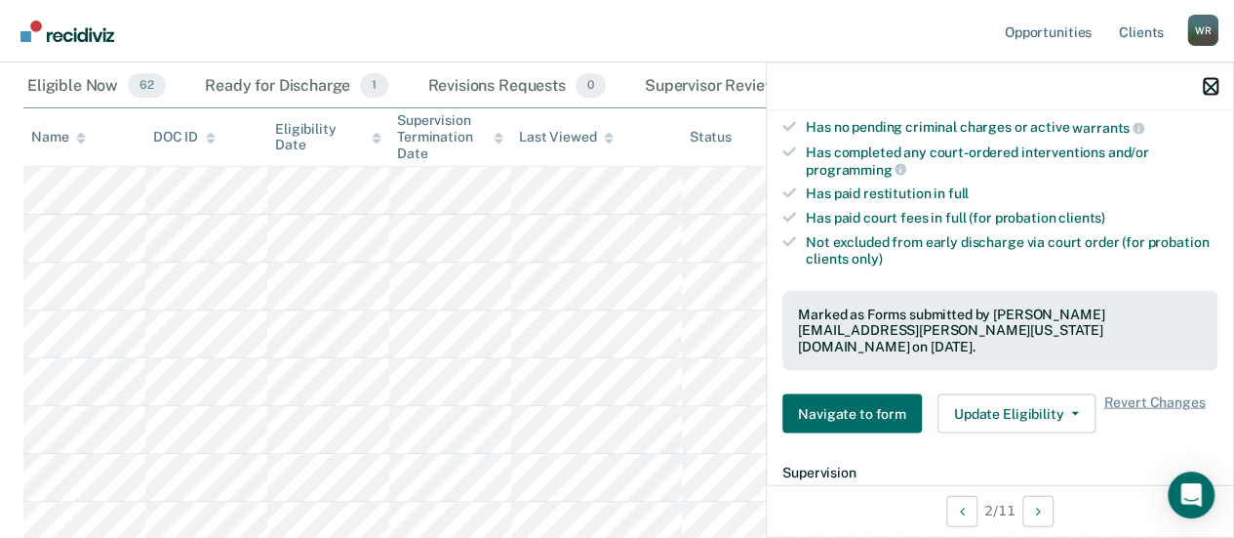
click at [1214, 85] on icon "button" at bounding box center [1211, 87] width 14 height 14
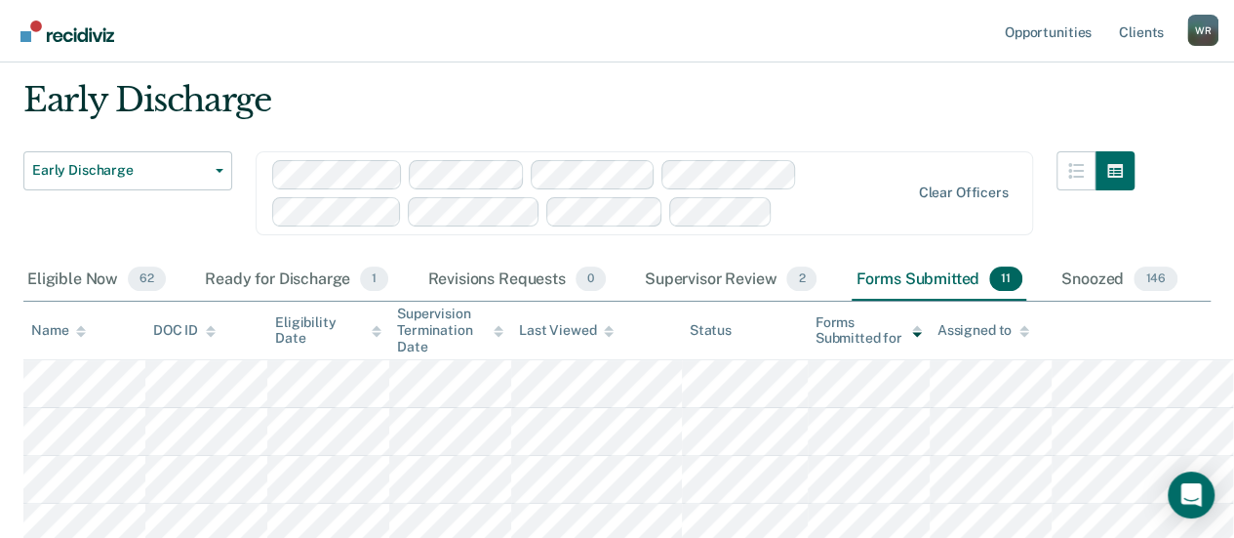
scroll to position [53, 0]
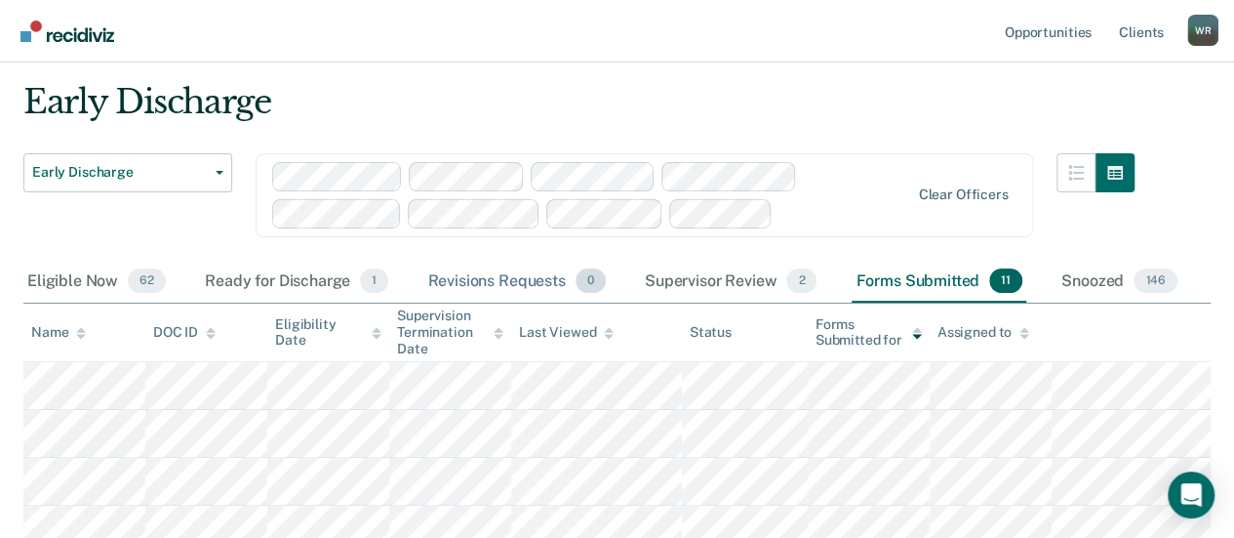
click at [546, 284] on div "Revisions Requests 0" at bounding box center [515, 281] width 185 height 43
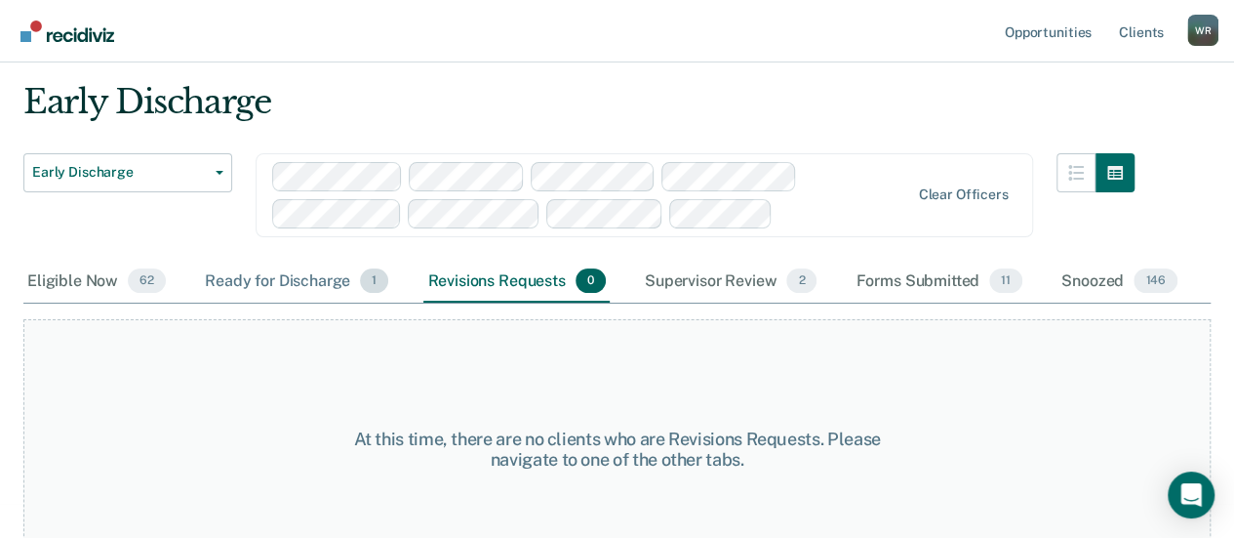
click at [288, 280] on div "Ready for Discharge 1" at bounding box center [296, 281] width 191 height 43
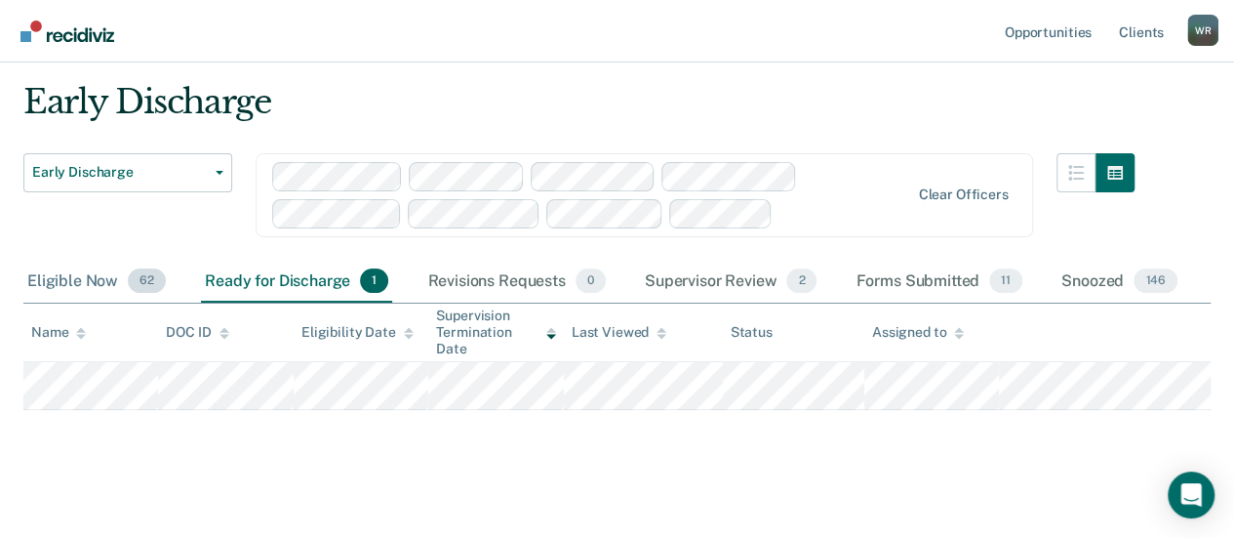
click at [72, 272] on div "Eligible Now 62" at bounding box center [96, 281] width 146 height 43
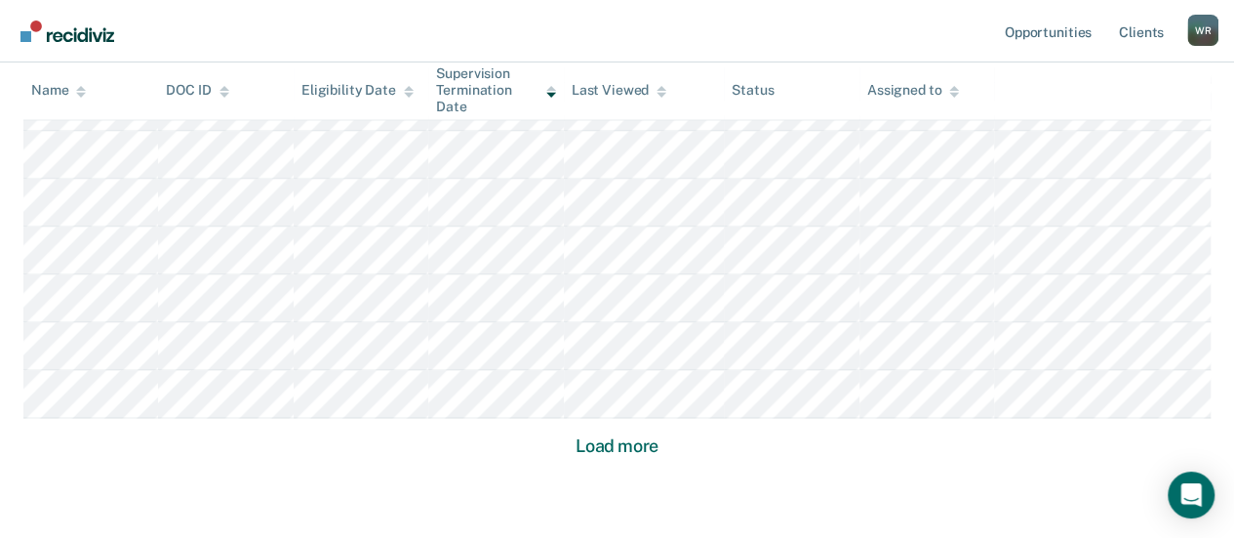
scroll to position [1519, 0]
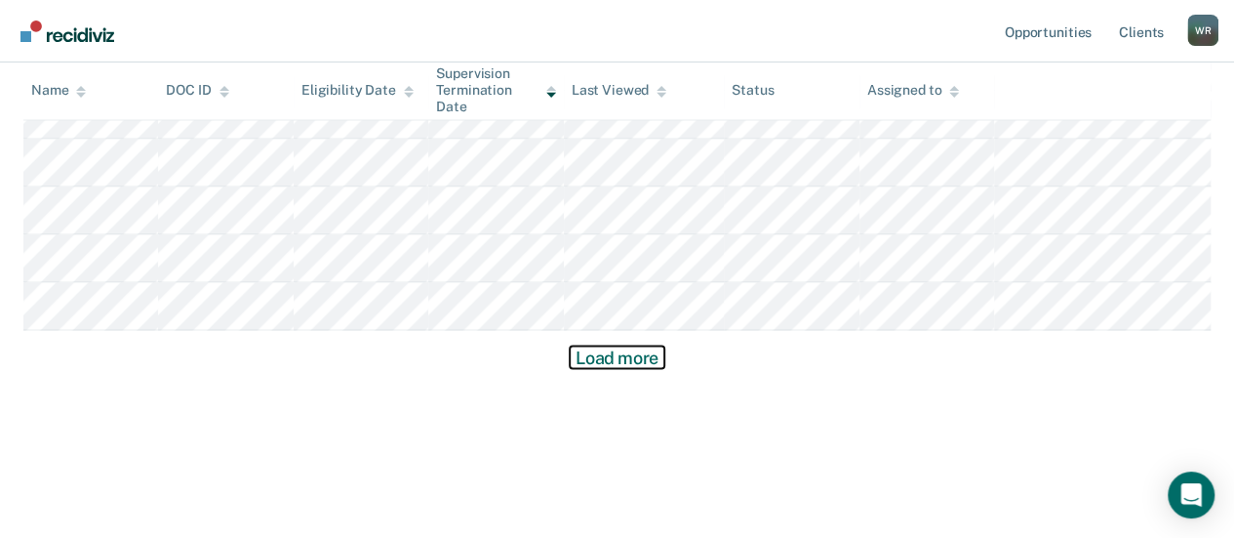
click at [644, 354] on button "Load more" at bounding box center [617, 356] width 95 height 23
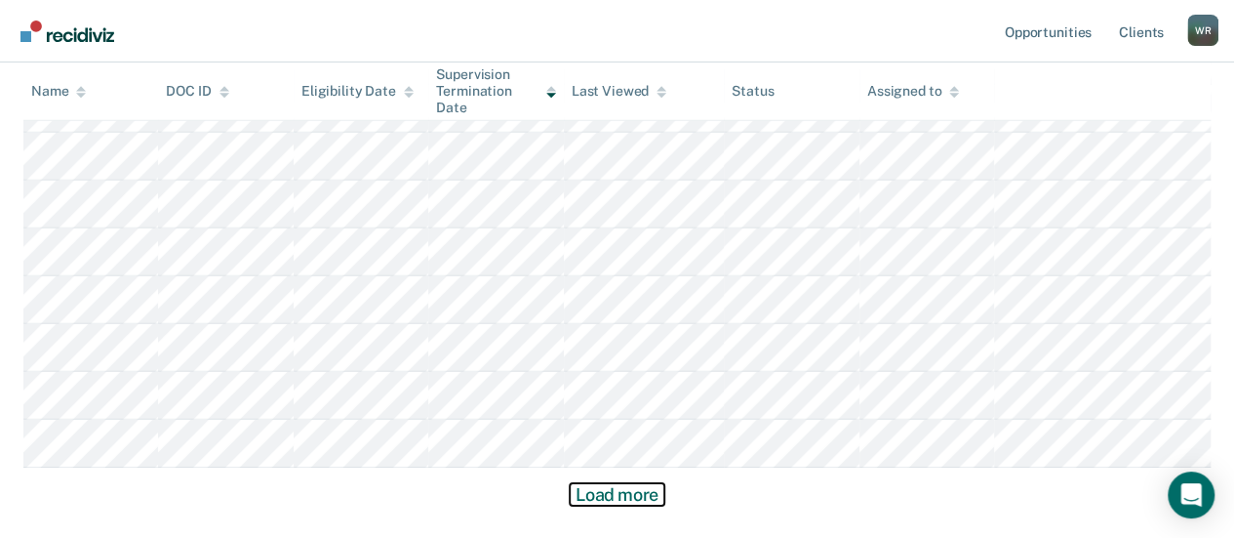
scroll to position [2953, 0]
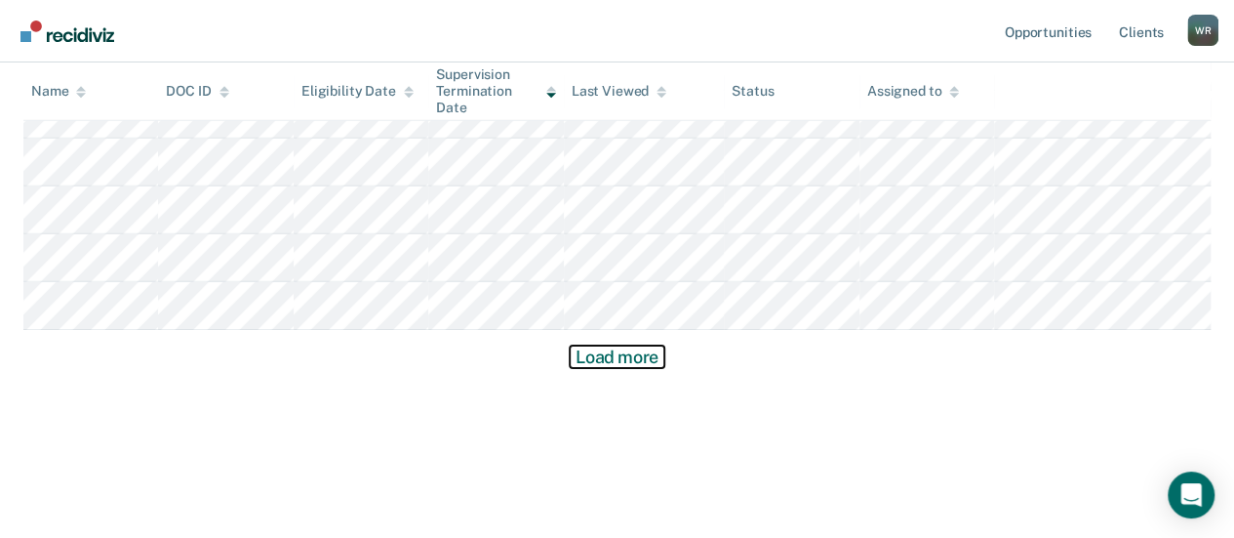
click at [644, 358] on button "Load more" at bounding box center [617, 356] width 95 height 23
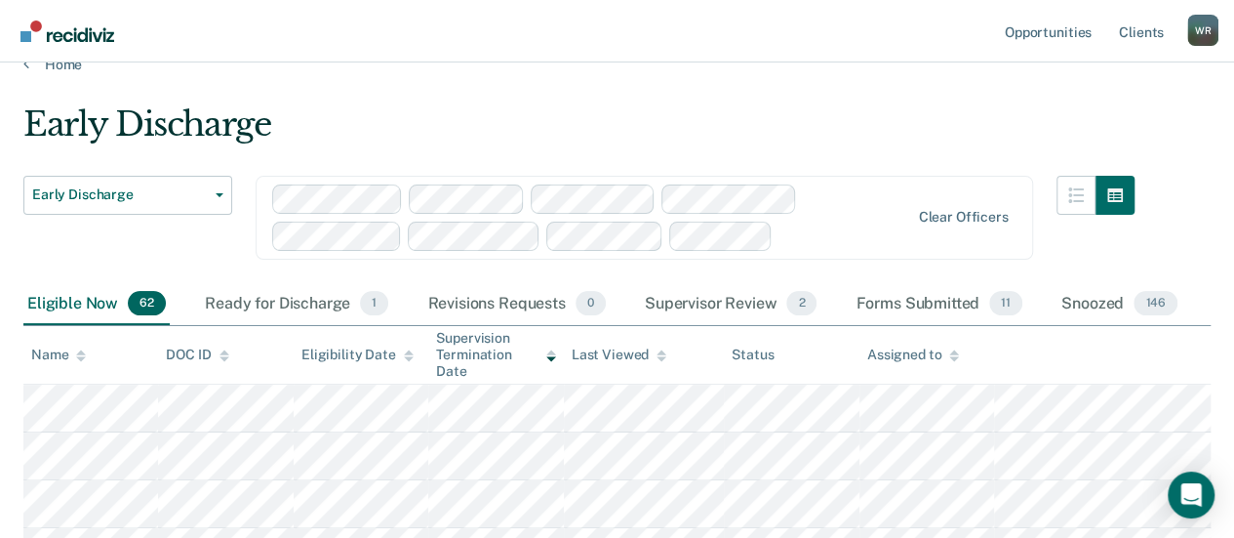
scroll to position [0, 0]
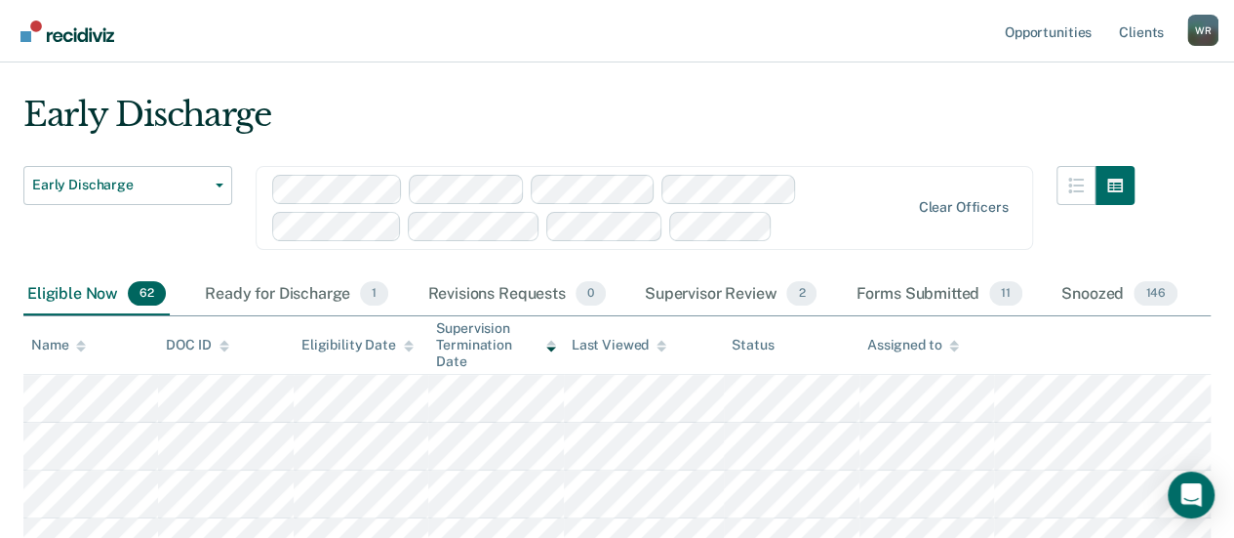
click at [712, 250] on div "Clear officers" at bounding box center [644, 208] width 777 height 84
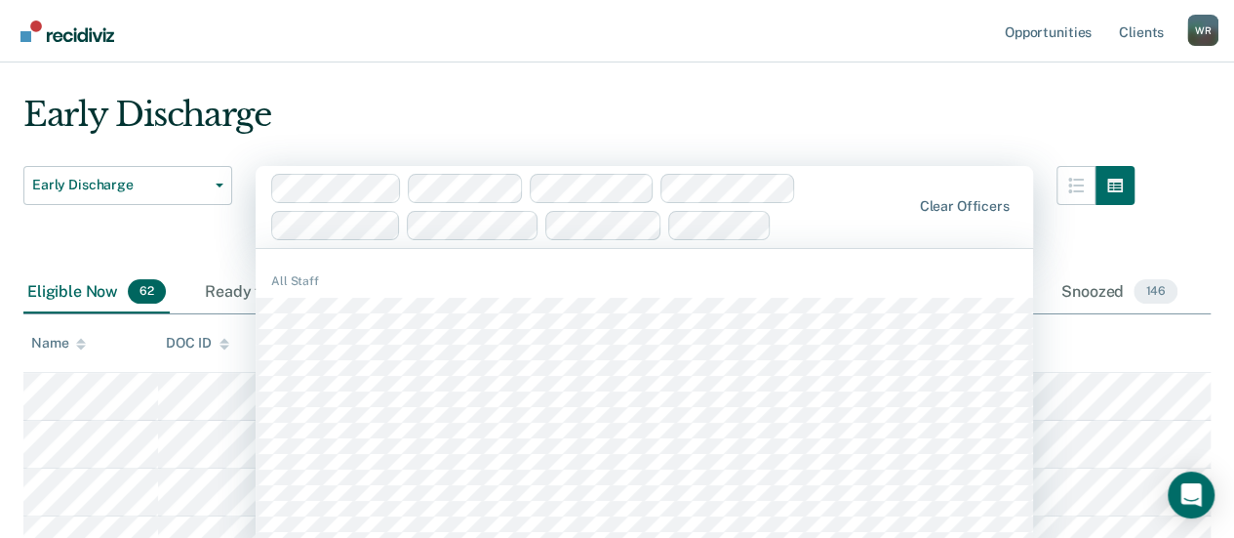
scroll to position [44, 0]
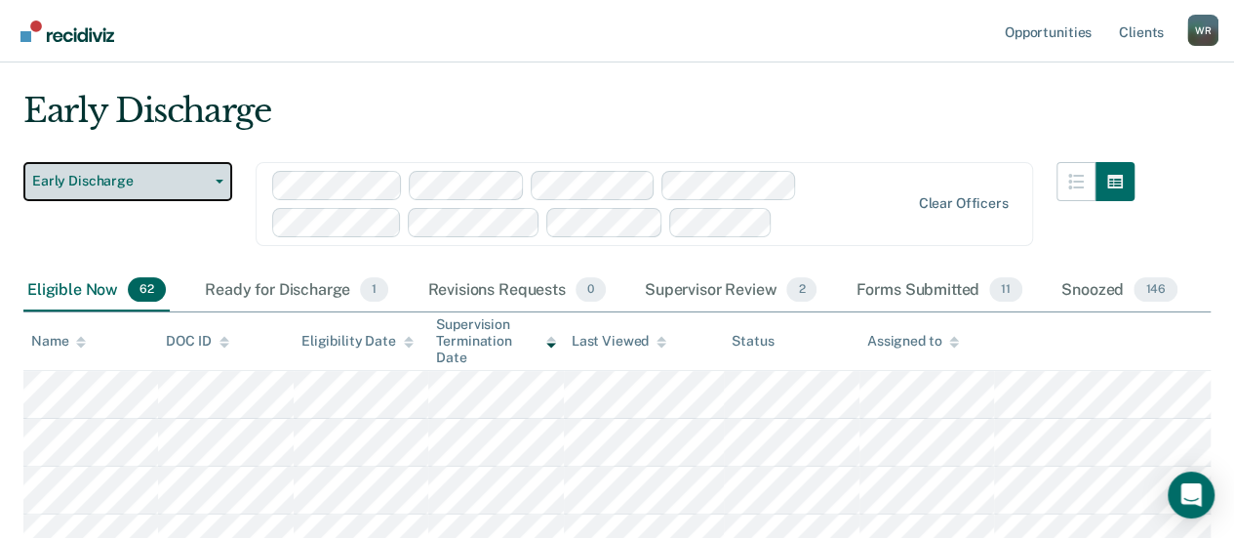
click at [219, 177] on button "Early Discharge" at bounding box center [127, 181] width 209 height 39
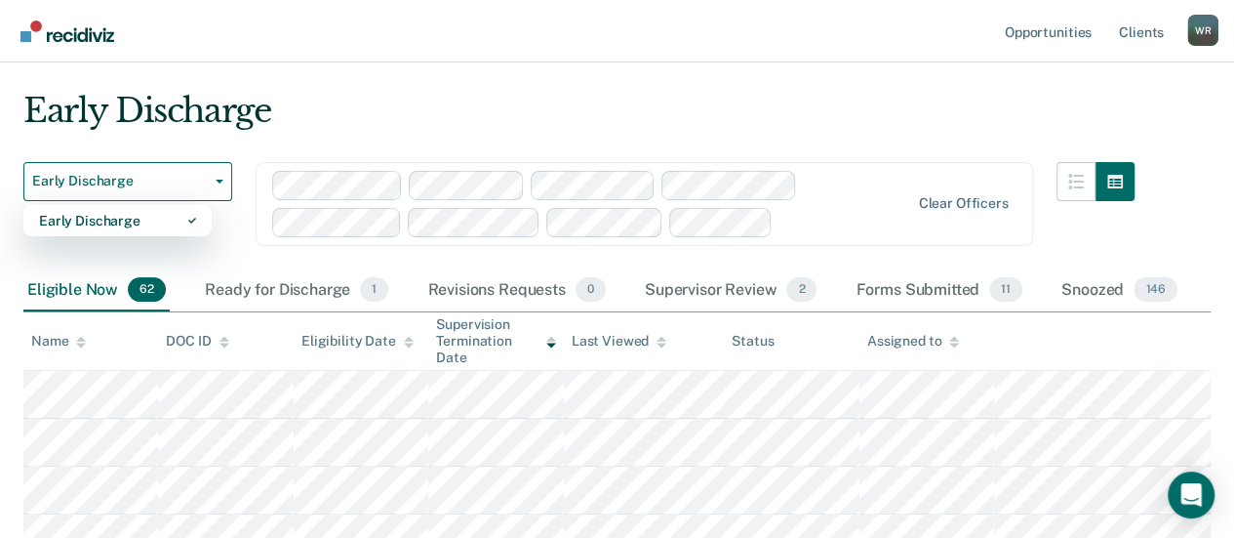
click at [350, 116] on div "Early Discharge" at bounding box center [578, 119] width 1111 height 56
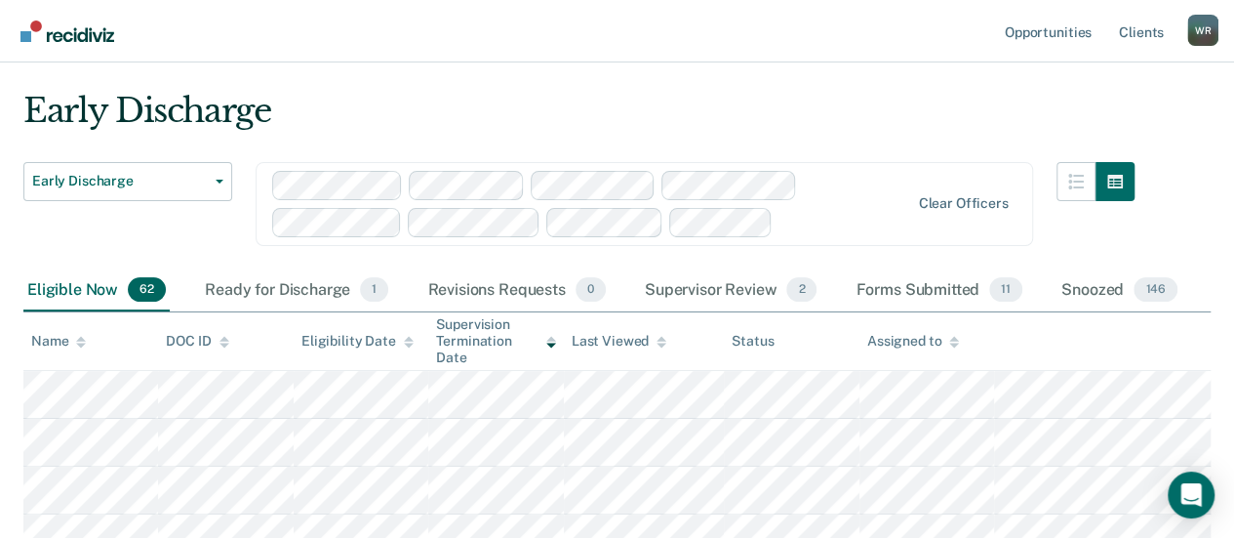
click at [79, 294] on div "Eligible Now 62" at bounding box center [96, 290] width 146 height 43
click at [297, 293] on div "Ready for Discharge 1" at bounding box center [296, 290] width 191 height 43
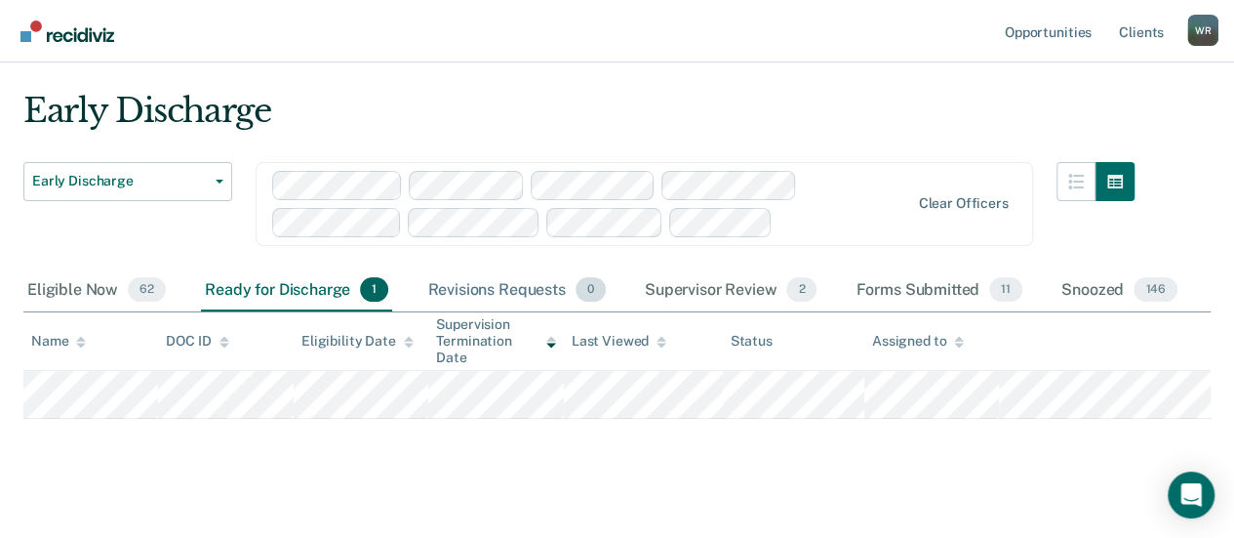
click at [519, 290] on div "Revisions Requests 0" at bounding box center [515, 290] width 185 height 43
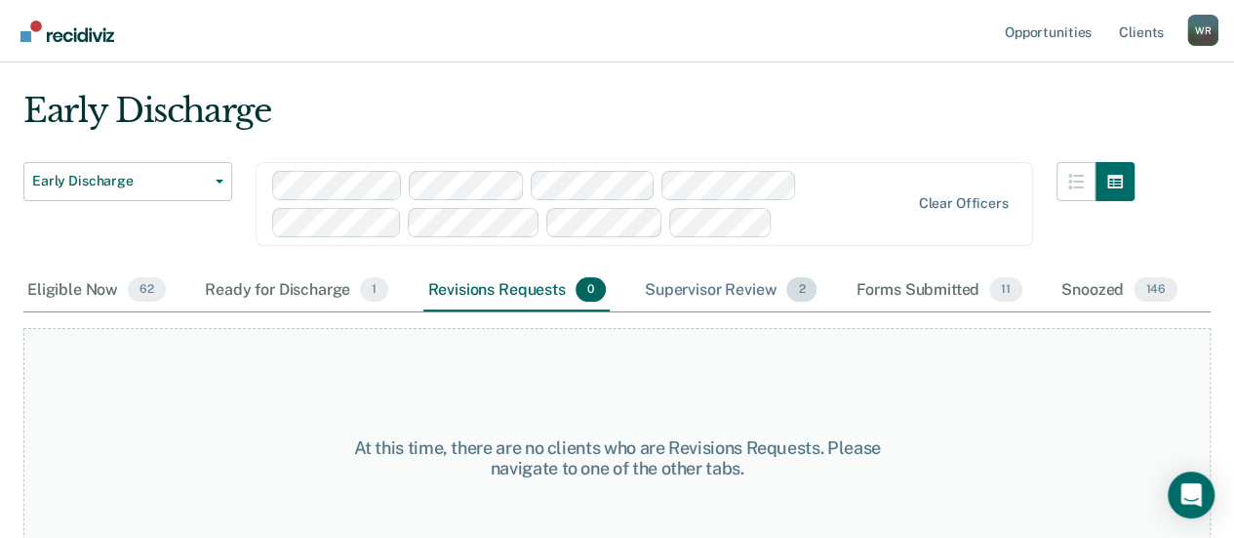
click at [715, 290] on div "Supervisor Review 2" at bounding box center [731, 290] width 180 height 43
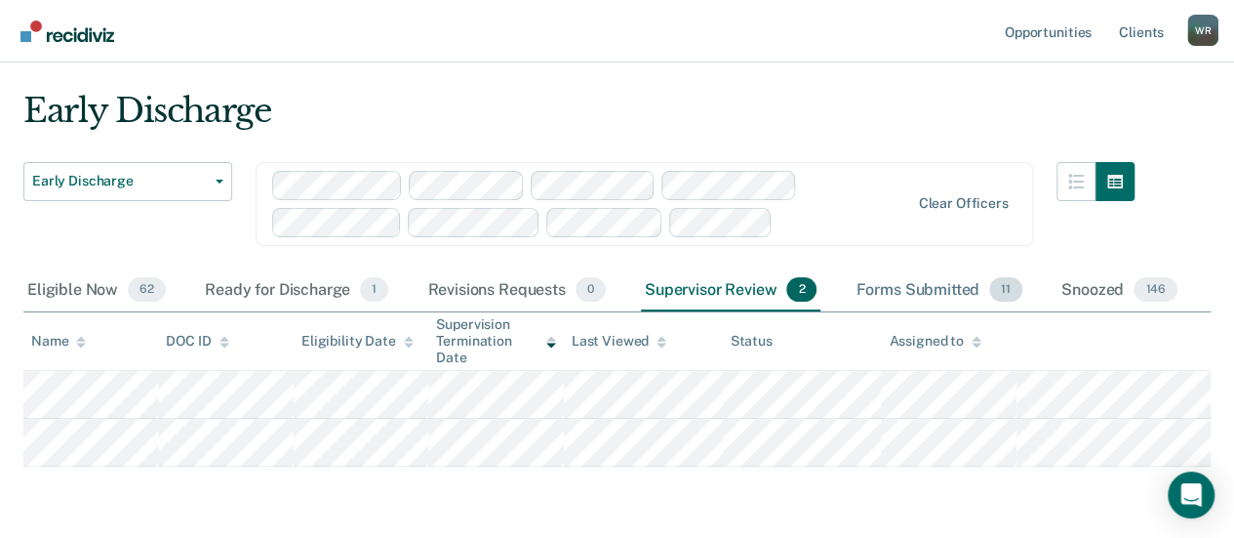
click at [880, 288] on div "Forms Submitted 11" at bounding box center [939, 290] width 175 height 43
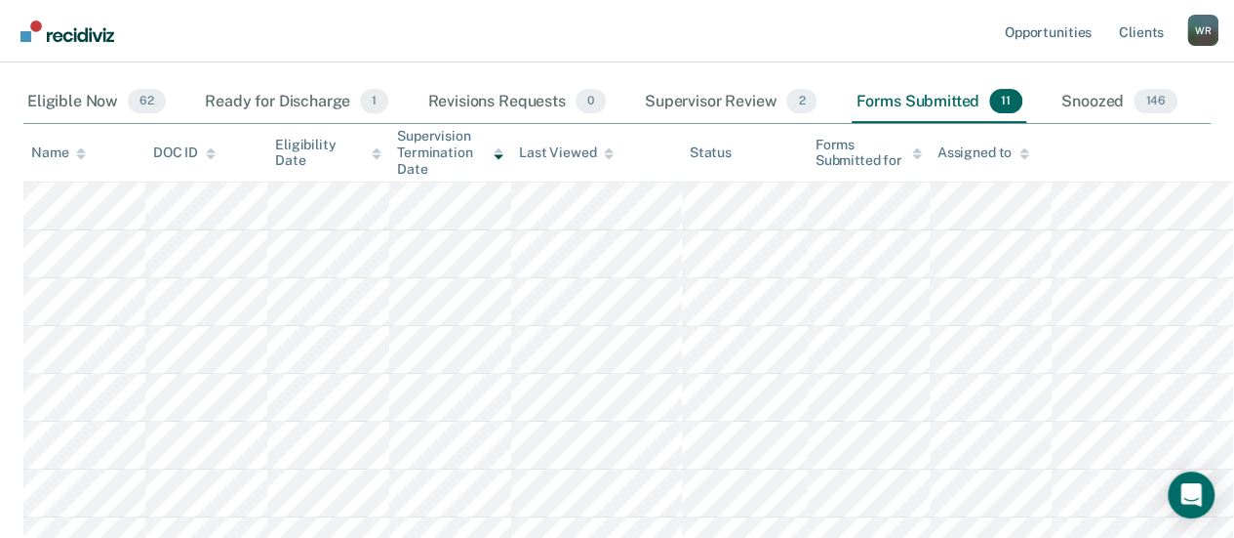
scroll to position [239, 0]
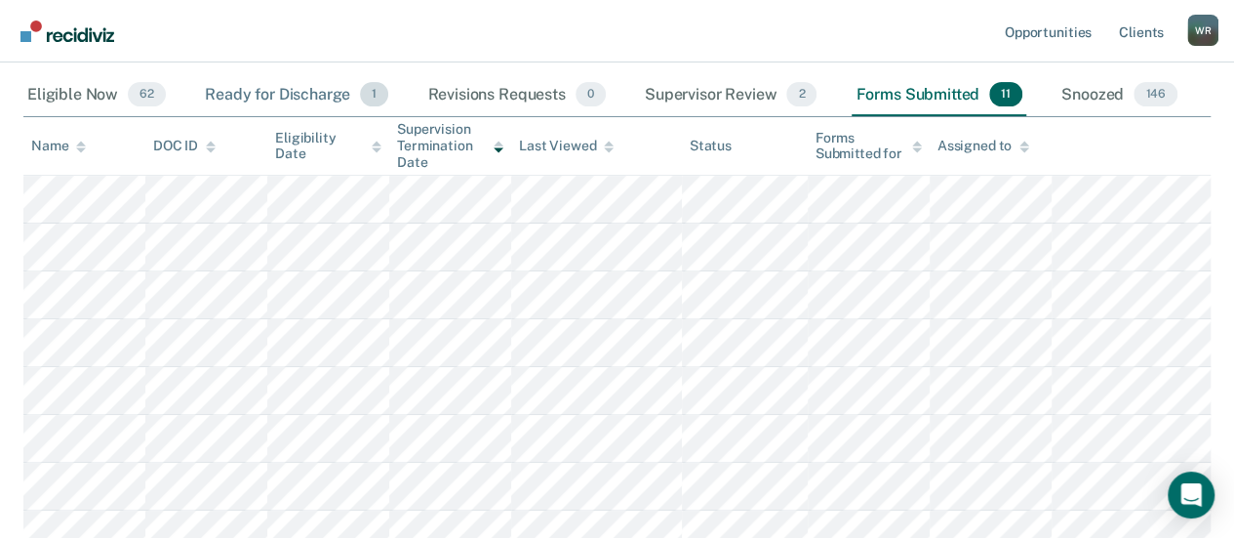
click at [276, 93] on div "Ready for Discharge 1" at bounding box center [296, 95] width 191 height 43
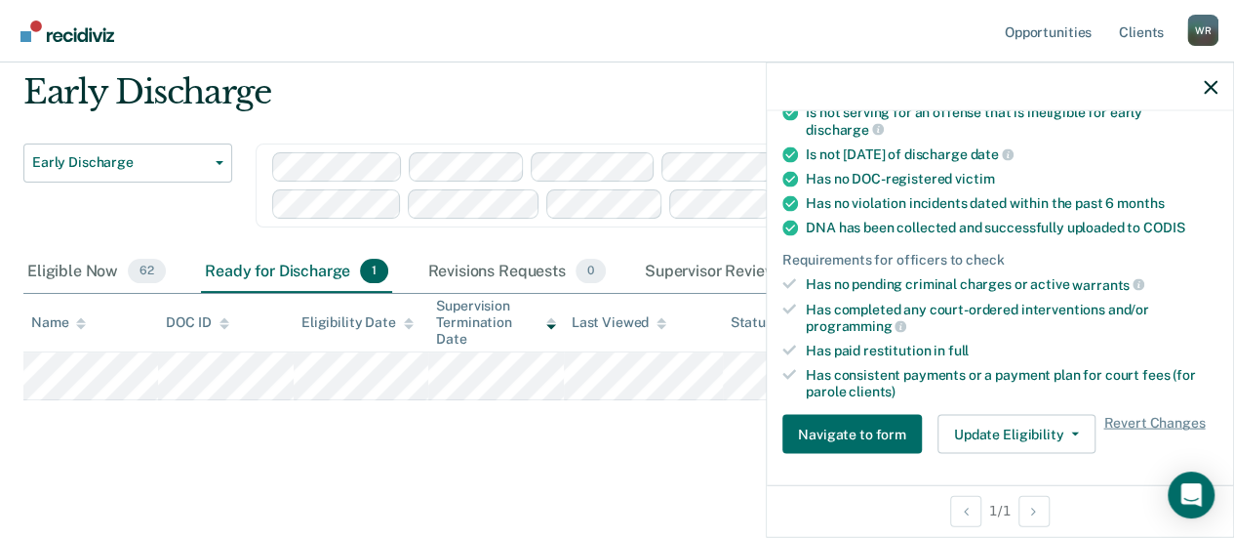
scroll to position [488, 0]
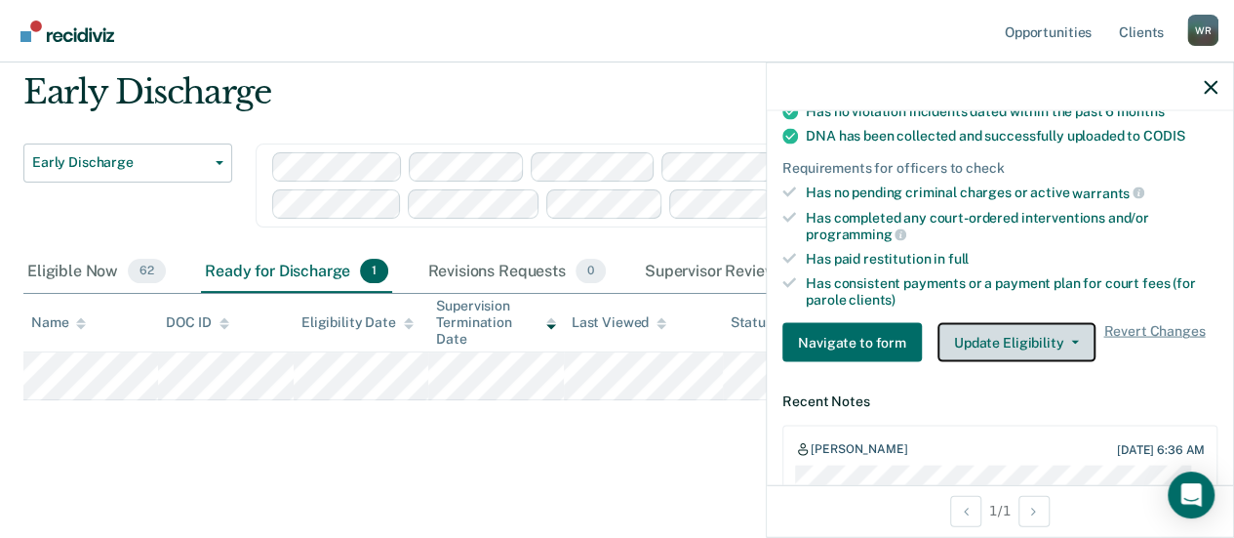
click at [1071, 327] on button "Update Eligibility" at bounding box center [1016, 342] width 158 height 39
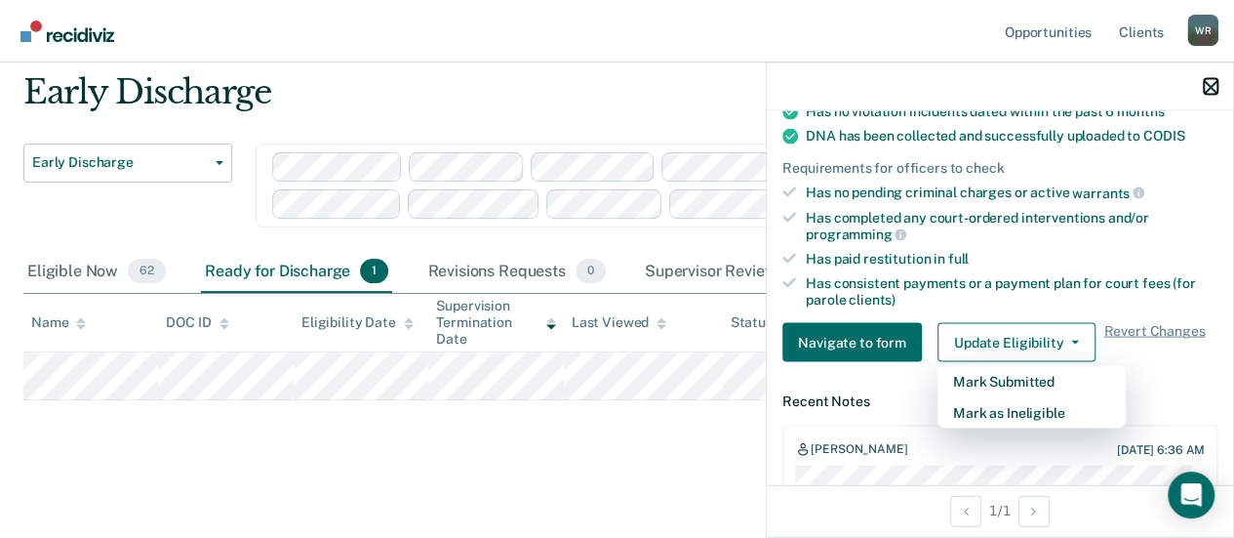
click at [1208, 81] on icon "button" at bounding box center [1211, 87] width 14 height 14
